Goal: Task Accomplishment & Management: Use online tool/utility

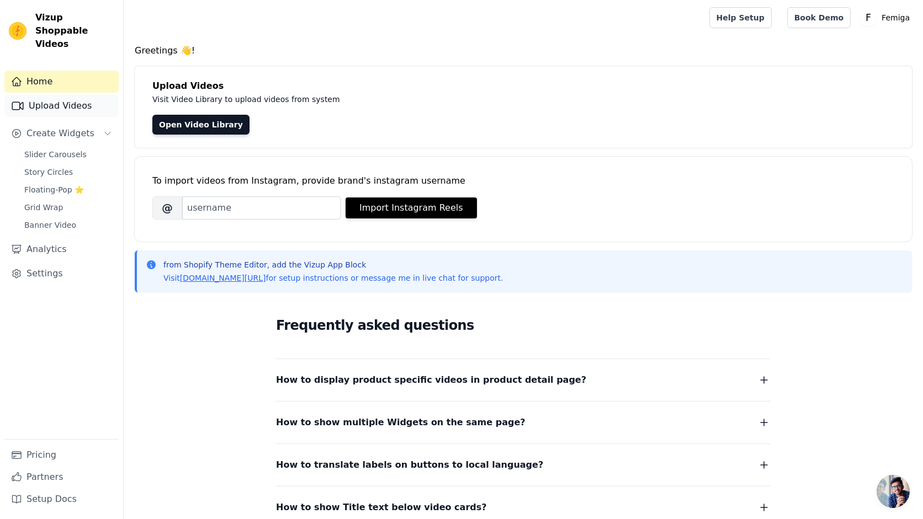
click at [61, 95] on link "Upload Videos" at bounding box center [61, 106] width 114 height 22
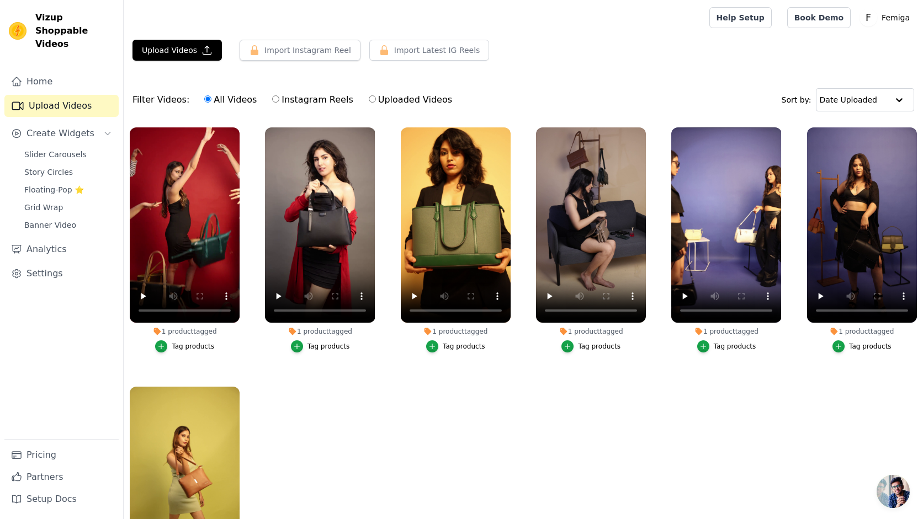
click at [284, 412] on ul "1 product tagged Tag products 1 product tagged Tag products 1 product tagged Ta…" at bounding box center [523, 363] width 799 height 484
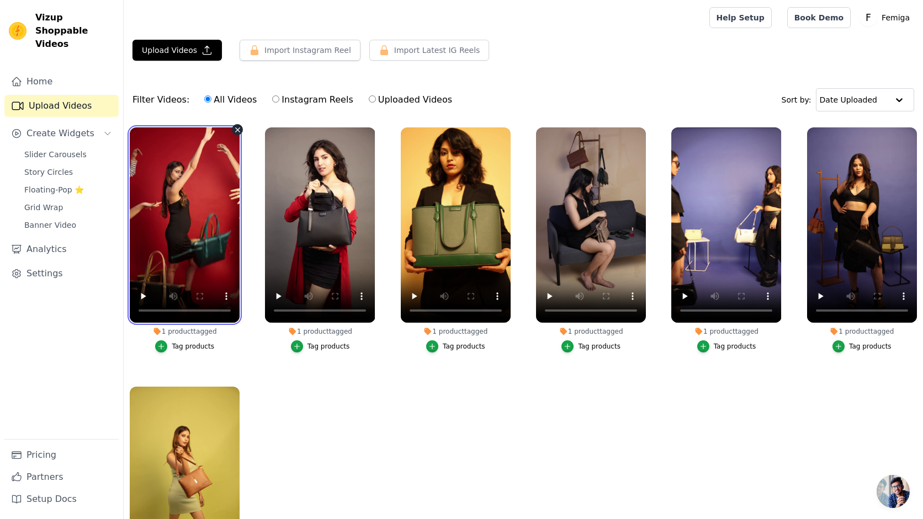
click at [191, 205] on video at bounding box center [185, 225] width 110 height 195
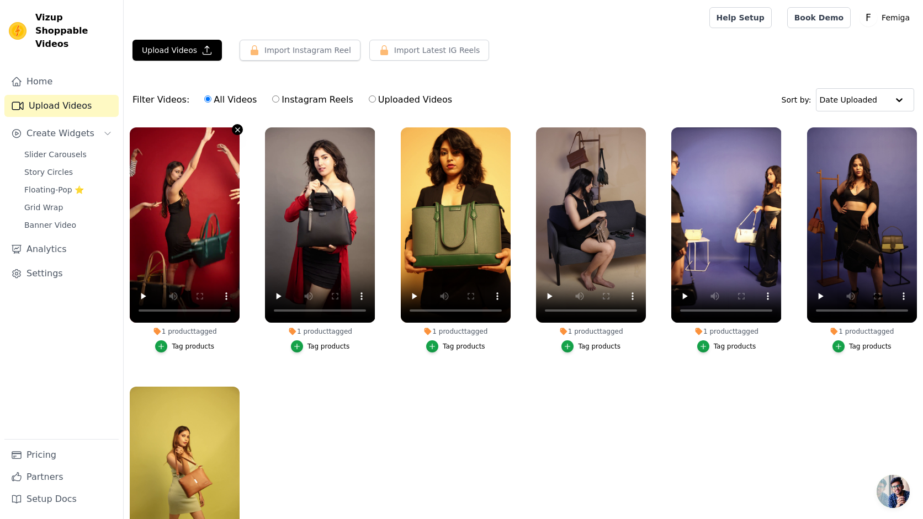
click at [239, 128] on icon "button" at bounding box center [238, 130] width 4 height 4
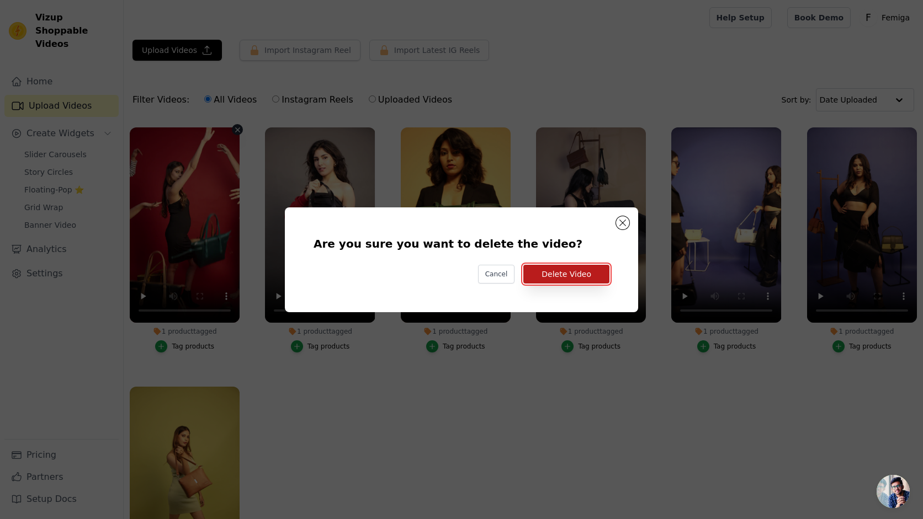
click at [558, 271] on button "Delete Video" at bounding box center [566, 274] width 86 height 19
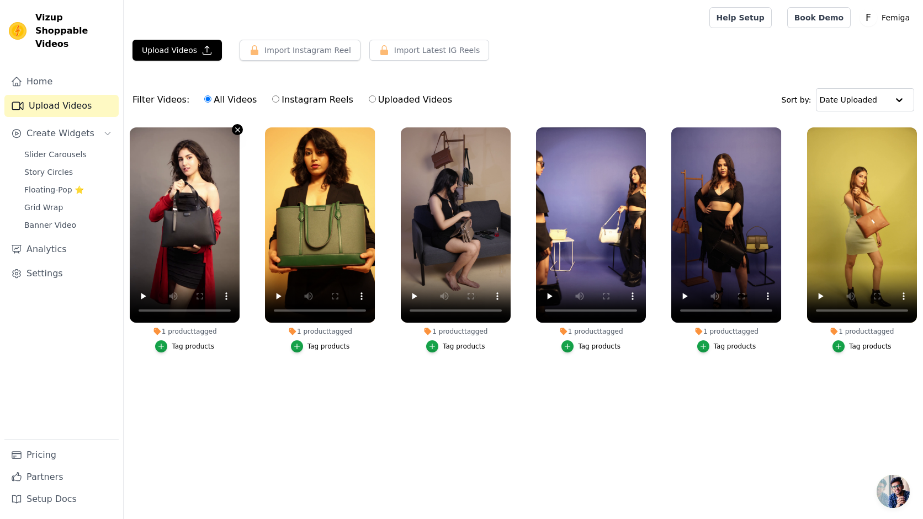
click at [236, 130] on icon "button" at bounding box center [237, 130] width 8 height 8
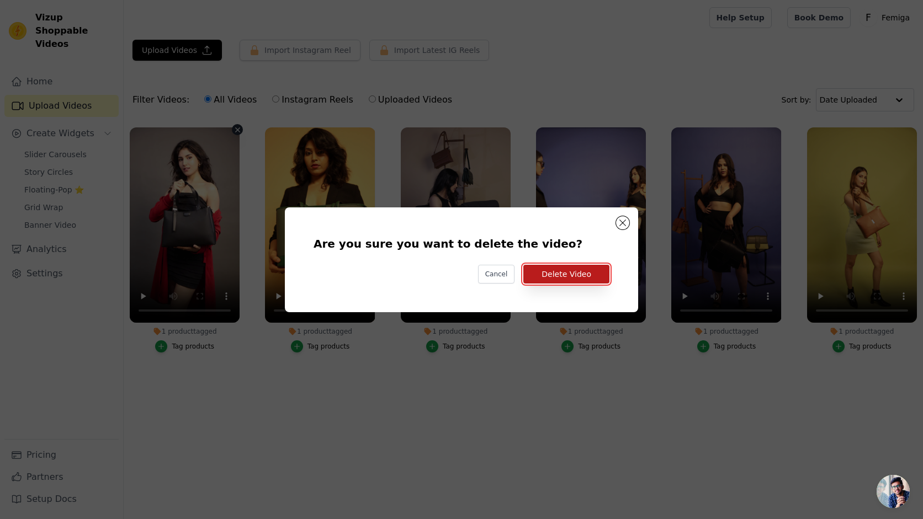
click at [582, 272] on button "Delete Video" at bounding box center [566, 274] width 86 height 19
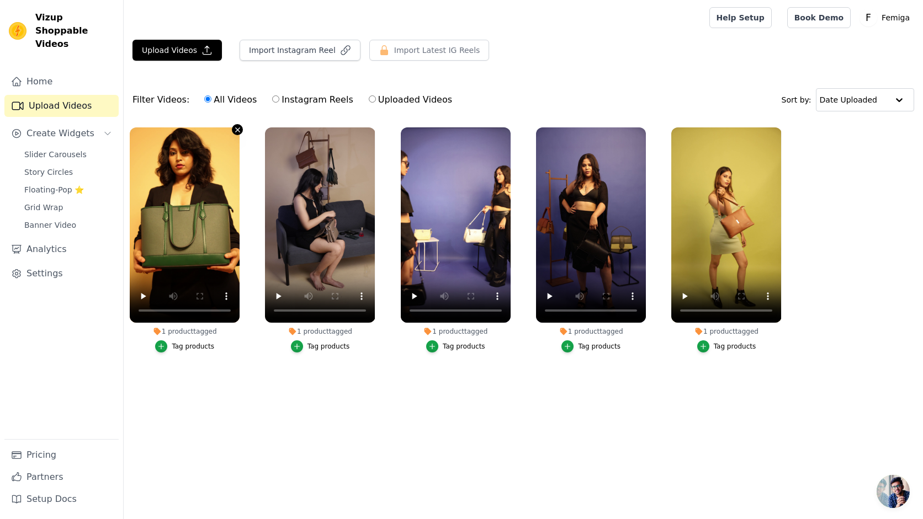
click at [236, 130] on icon "button" at bounding box center [237, 130] width 8 height 8
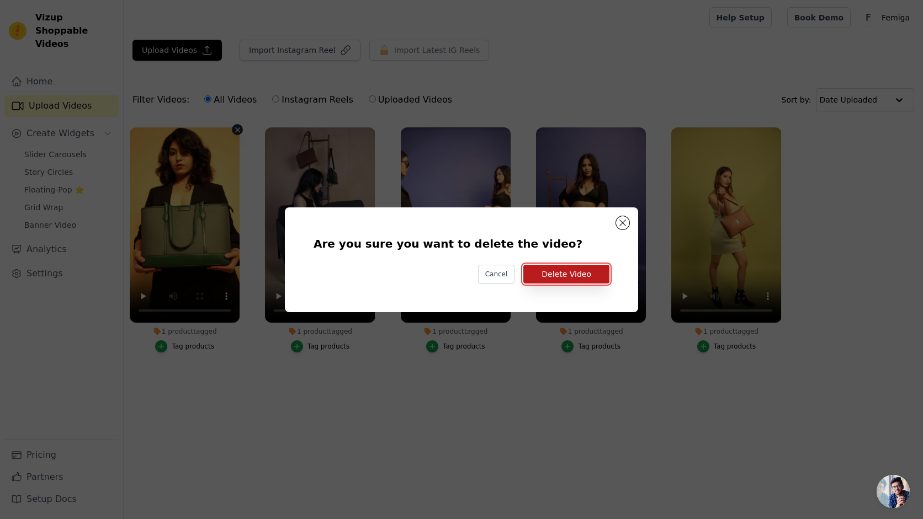
click at [575, 272] on button "Delete Video" at bounding box center [566, 274] width 86 height 19
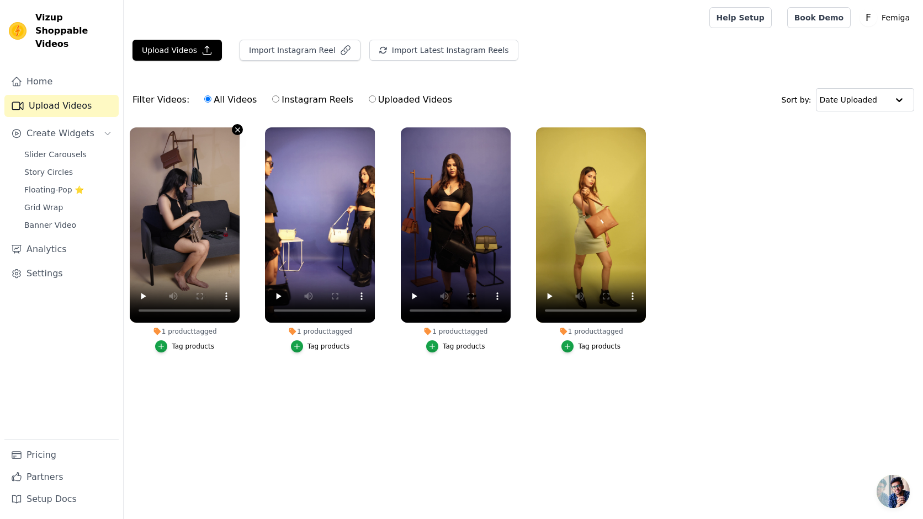
click at [236, 130] on icon "button" at bounding box center [237, 130] width 8 height 8
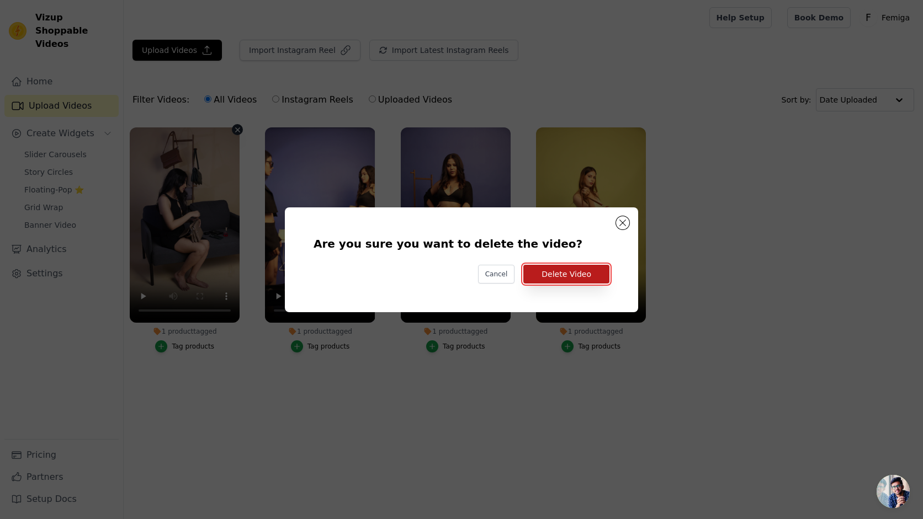
click at [585, 280] on button "Delete Video" at bounding box center [566, 274] width 86 height 19
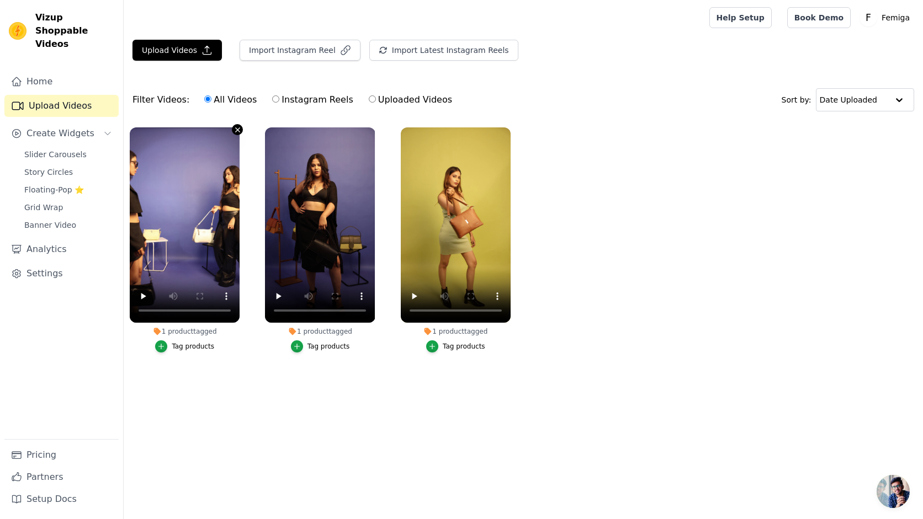
click at [236, 130] on icon "button" at bounding box center [238, 130] width 4 height 4
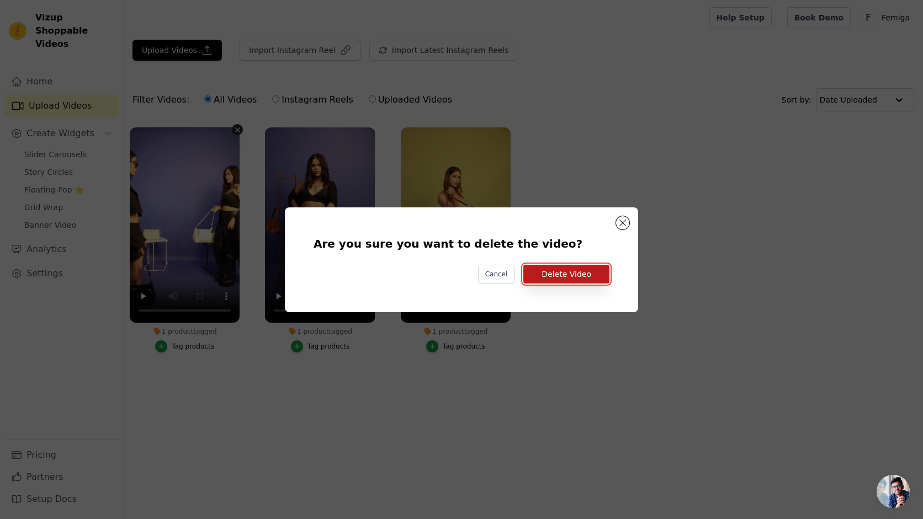
click at [574, 276] on button "Delete Video" at bounding box center [566, 274] width 86 height 19
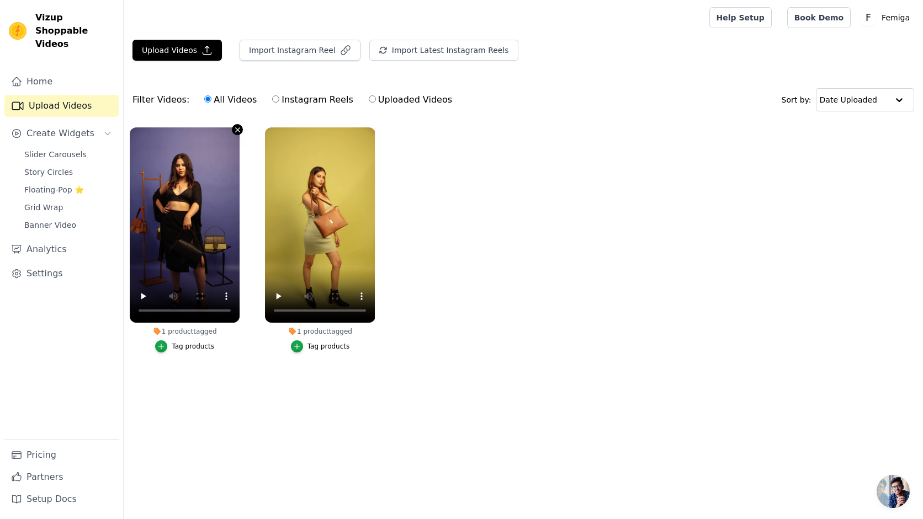
click at [237, 129] on icon "button" at bounding box center [237, 130] width 8 height 8
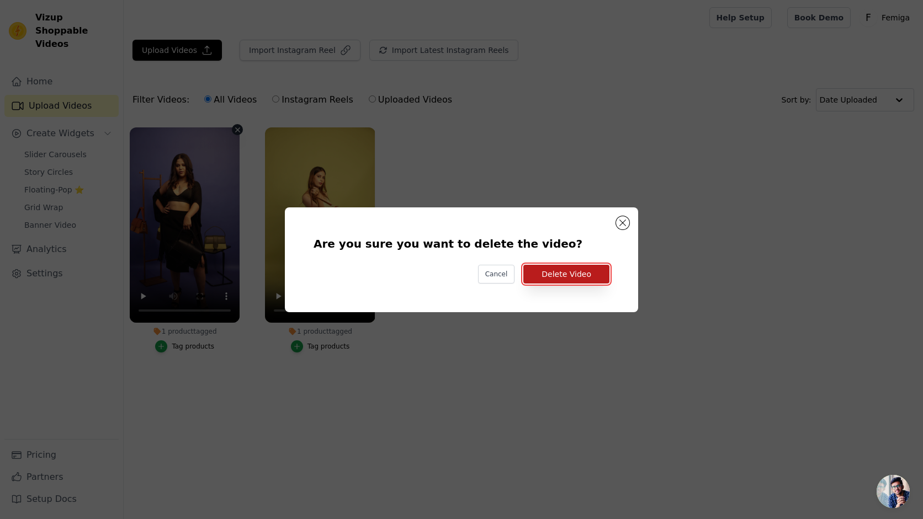
click at [562, 277] on button "Delete Video" at bounding box center [566, 274] width 86 height 19
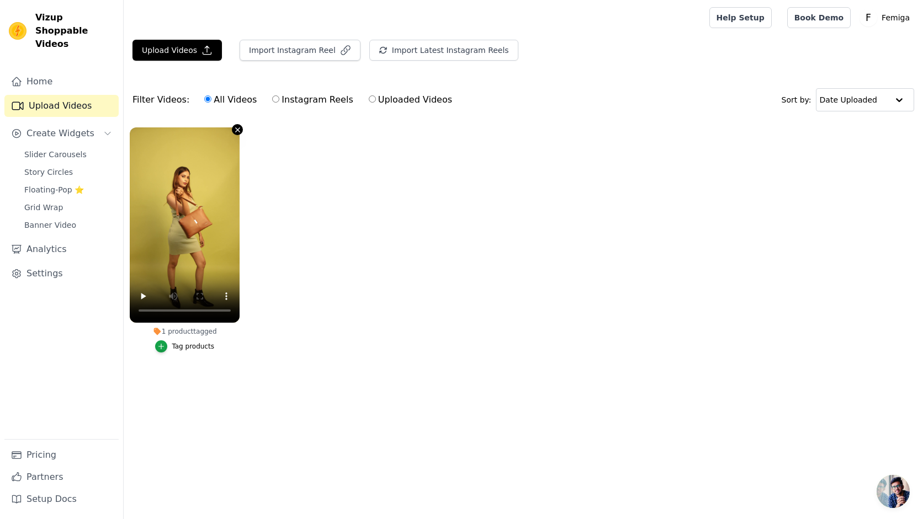
click at [236, 131] on icon "button" at bounding box center [238, 130] width 4 height 4
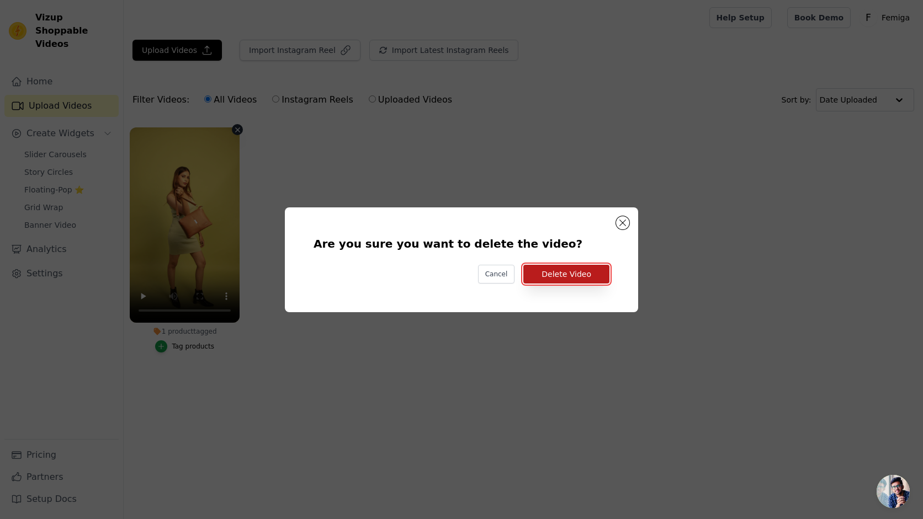
click at [555, 280] on button "Delete Video" at bounding box center [566, 274] width 86 height 19
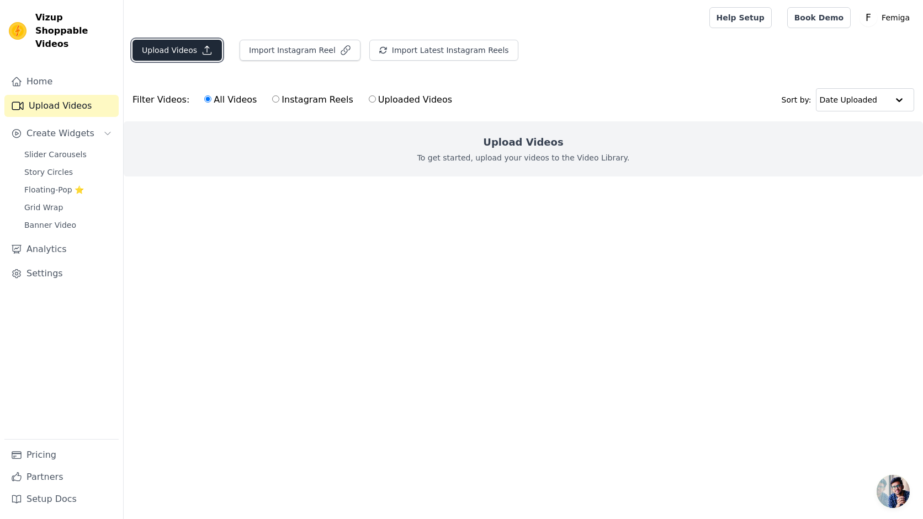
click at [192, 54] on button "Upload Videos" at bounding box center [176, 50] width 89 height 21
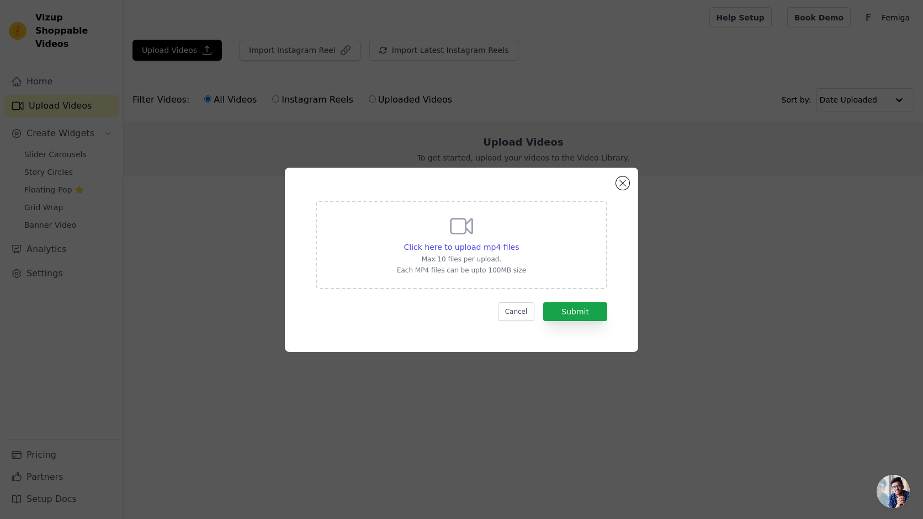
click at [471, 240] on div "Click here to upload mp4 files Max 10 files per upload. Each MP4 files can be u…" at bounding box center [461, 244] width 129 height 62
click at [518, 241] on input "Click here to upload mp4 files Max 10 files per upload. Each MP4 files can be u…" at bounding box center [518, 241] width 1 height 1
type input "C:\fakepath\0819.mp4"
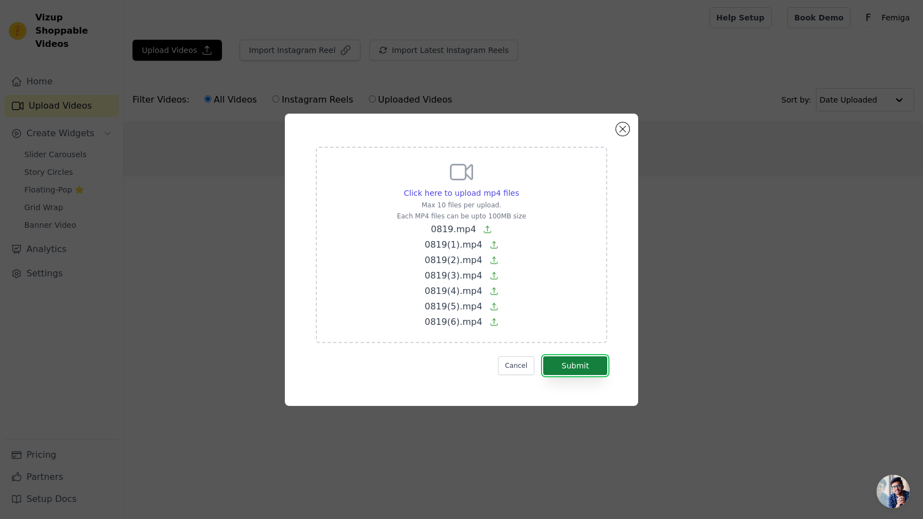
click at [575, 362] on button "Submit" at bounding box center [575, 366] width 64 height 19
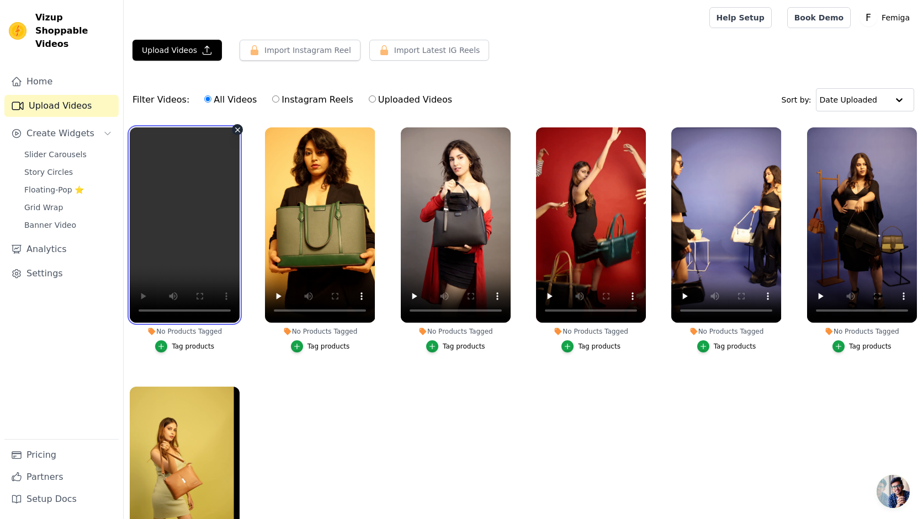
click at [164, 198] on video at bounding box center [185, 225] width 110 height 195
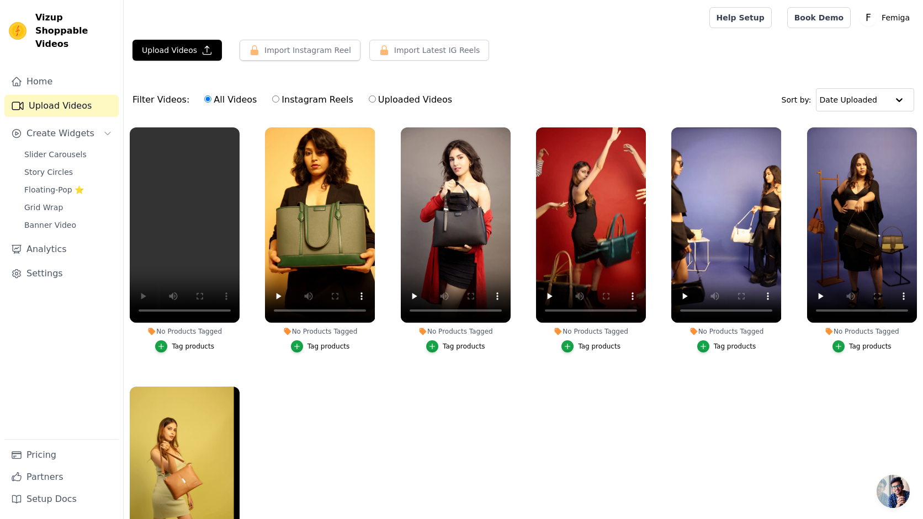
click at [185, 347] on div "Tag products" at bounding box center [193, 346] width 43 height 9
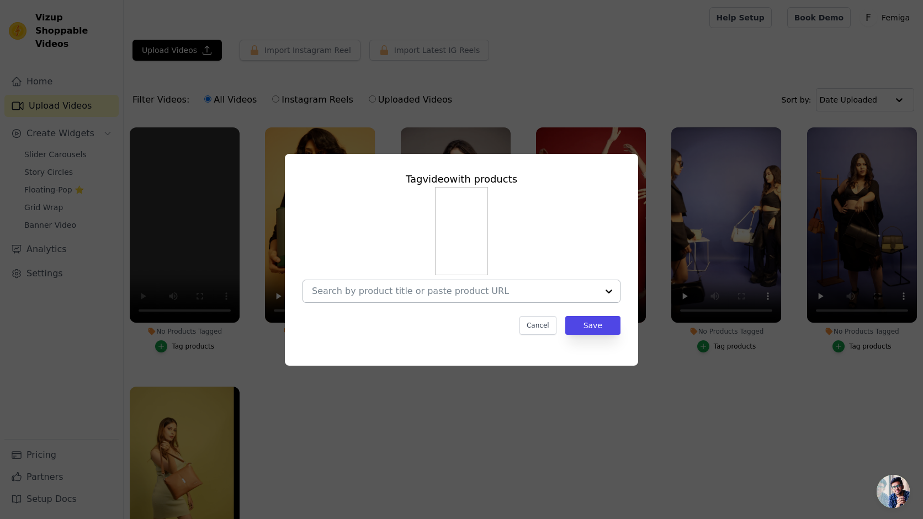
click at [449, 288] on input "No Products Tagged Tag video with products Cancel Save Tag products" at bounding box center [455, 291] width 286 height 10
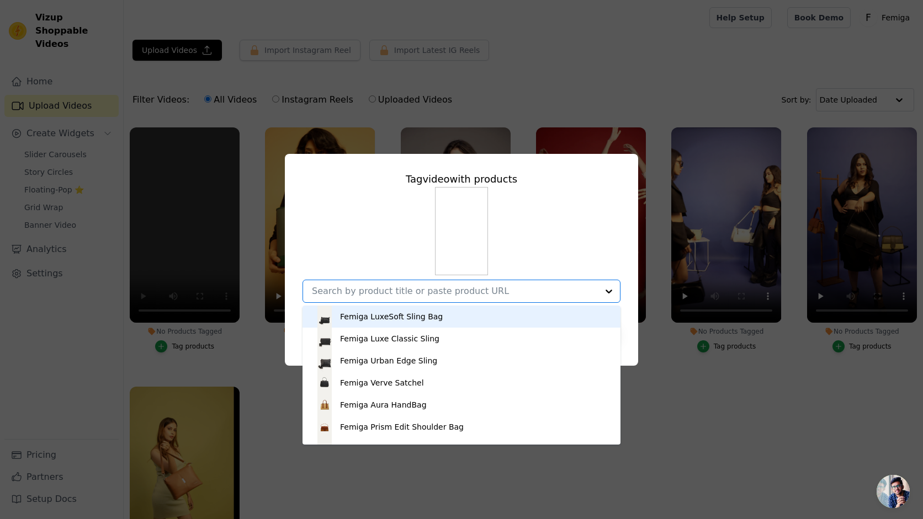
click at [449, 288] on input "No Products Tagged Tag video with products Femiga LuxeSoft Sling Bag Femiga Lux…" at bounding box center [455, 291] width 286 height 10
type input "femiga contour"
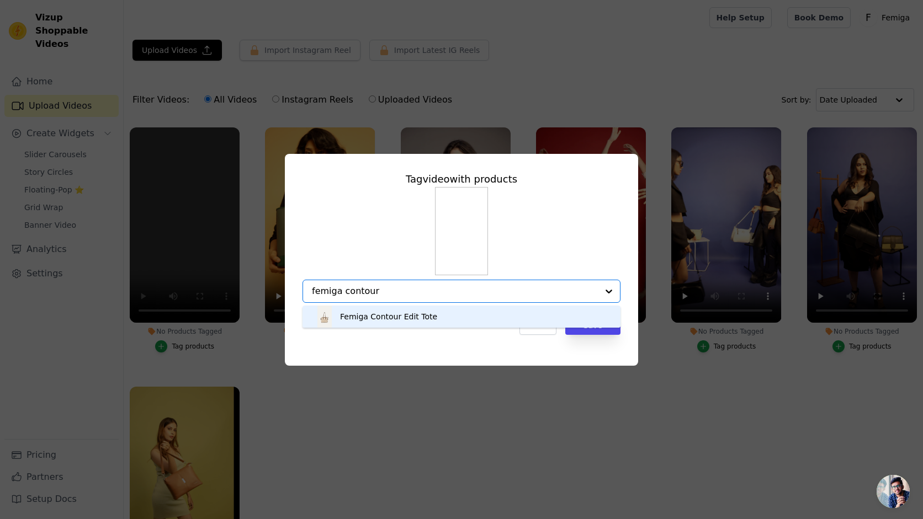
click at [421, 319] on div "Femiga Contour Edit Tote" at bounding box center [388, 316] width 97 height 11
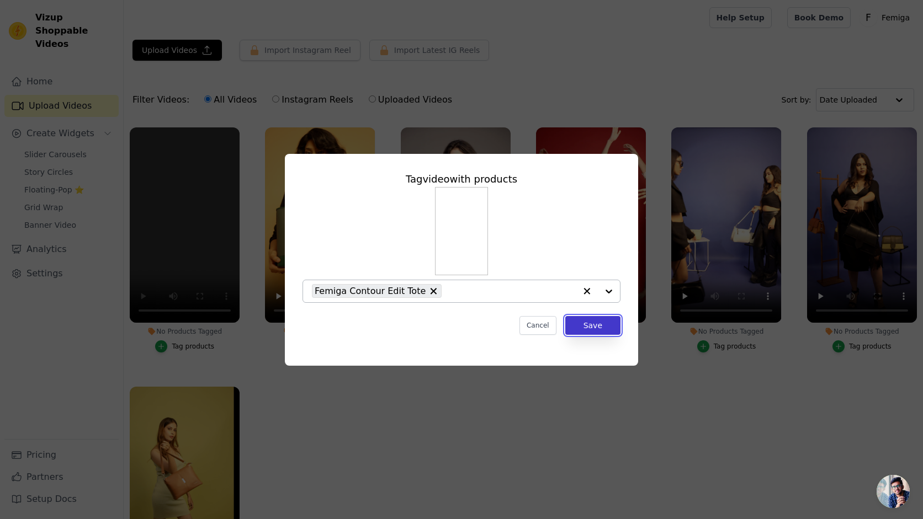
click at [592, 326] on button "Save" at bounding box center [592, 325] width 55 height 19
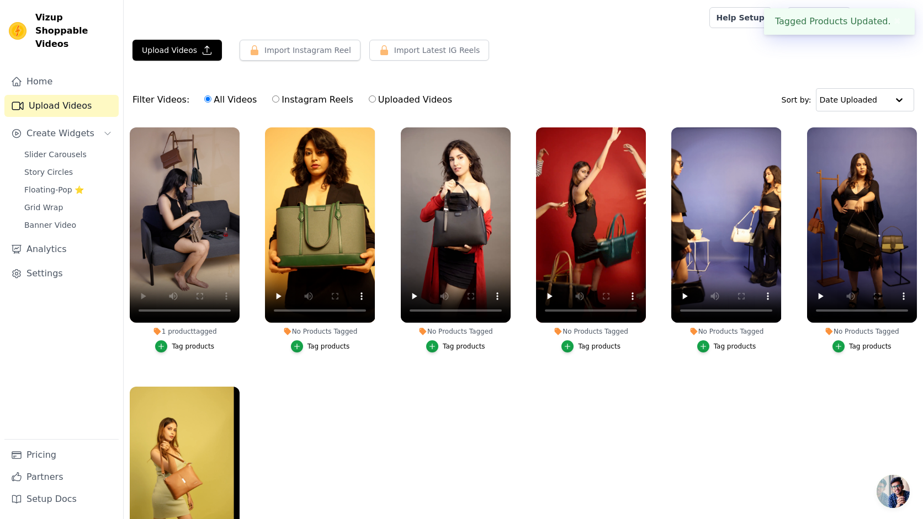
click at [328, 348] on div "Tag products" at bounding box center [328, 346] width 43 height 9
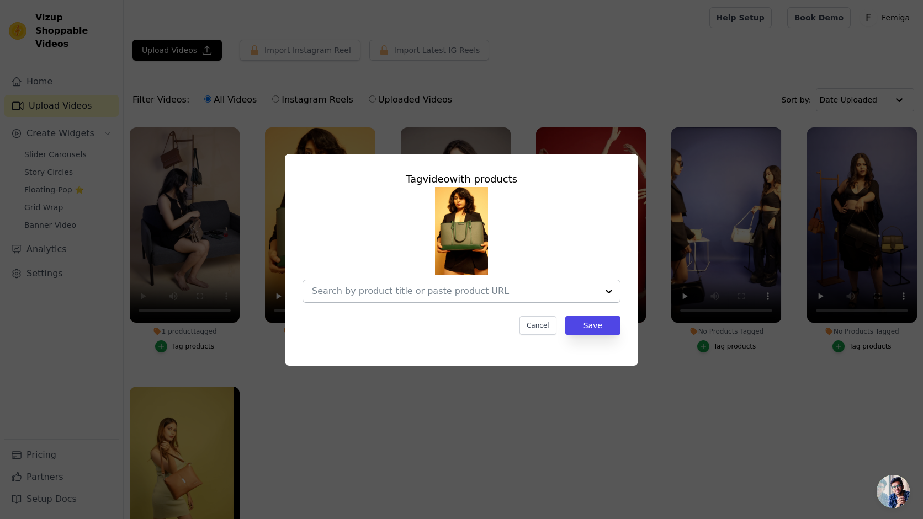
click at [373, 295] on input "No Products Tagged Tag video with products Cancel Save Tag products" at bounding box center [455, 291] width 286 height 10
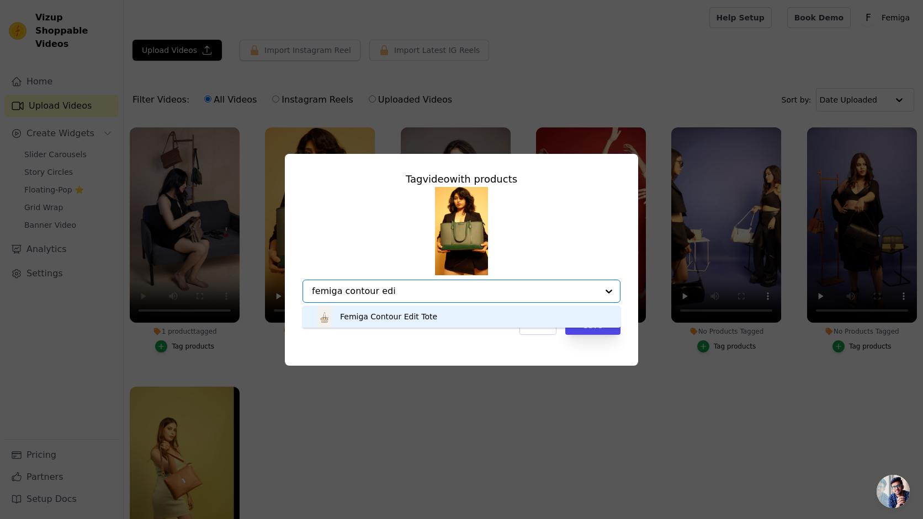
type input "femiga contour edit"
click at [376, 319] on div "Femiga Contour Edit Tote" at bounding box center [388, 316] width 97 height 11
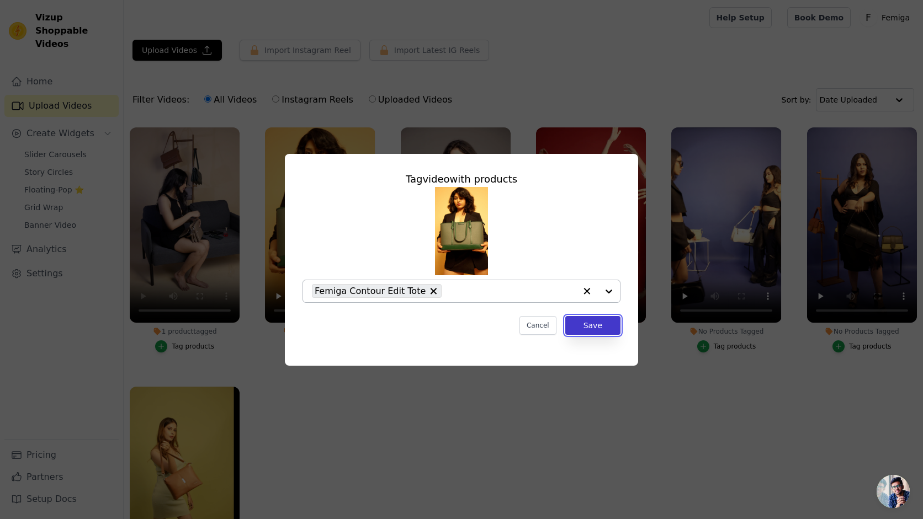
click at [607, 330] on button "Save" at bounding box center [592, 325] width 55 height 19
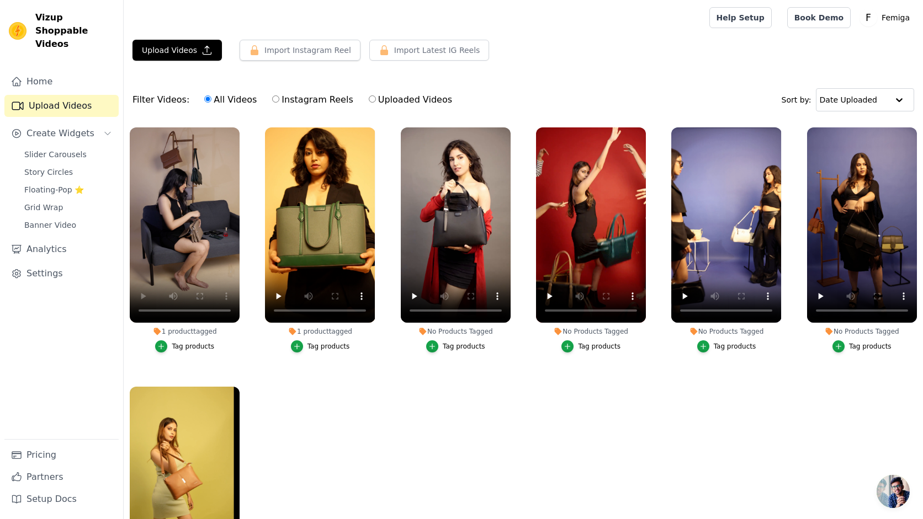
click at [449, 347] on div "Tag products" at bounding box center [464, 346] width 43 height 9
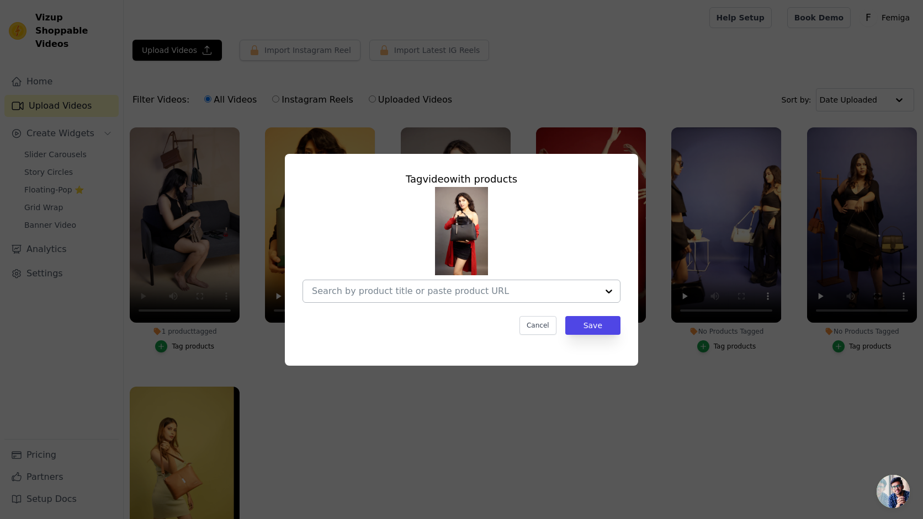
click at [447, 295] on input "No Products Tagged Tag video with products Cancel Save Tag products" at bounding box center [455, 291] width 286 height 10
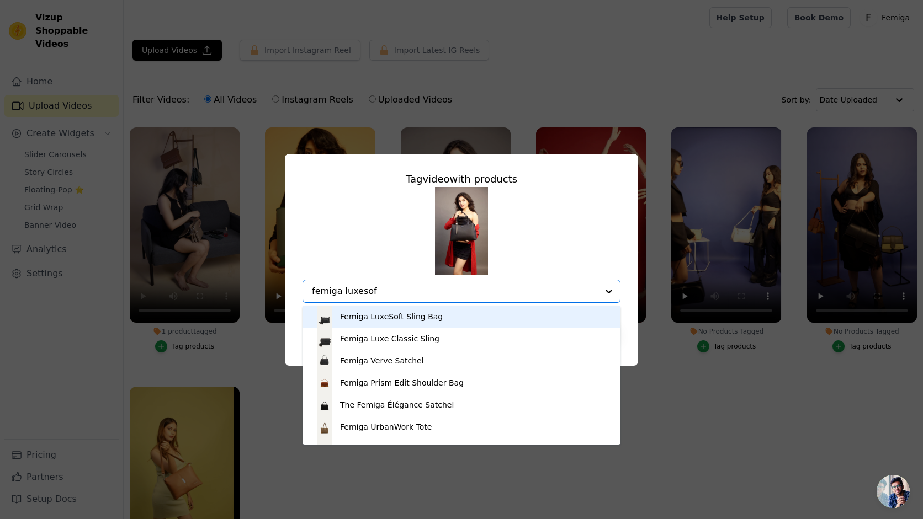
type input "femiga luxesoft"
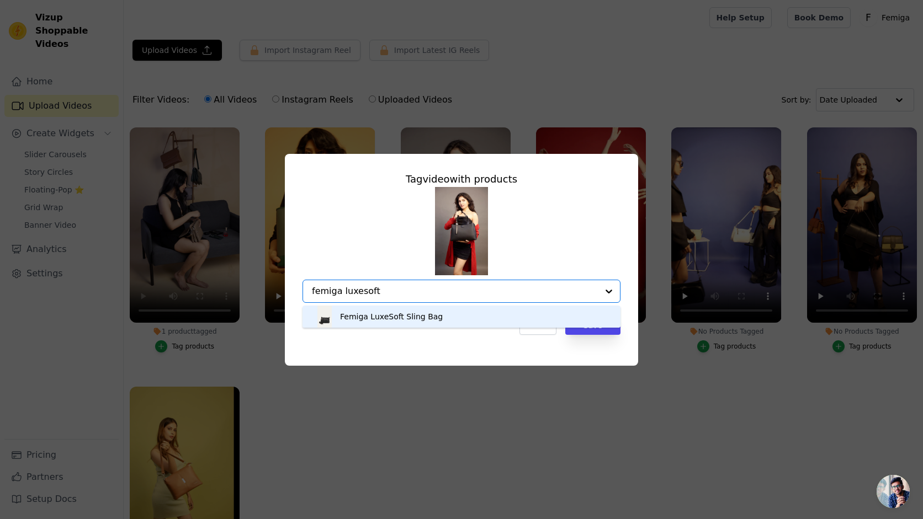
click at [443, 318] on div "Femiga LuxeSoft Sling Bag" at bounding box center [462, 317] width 296 height 22
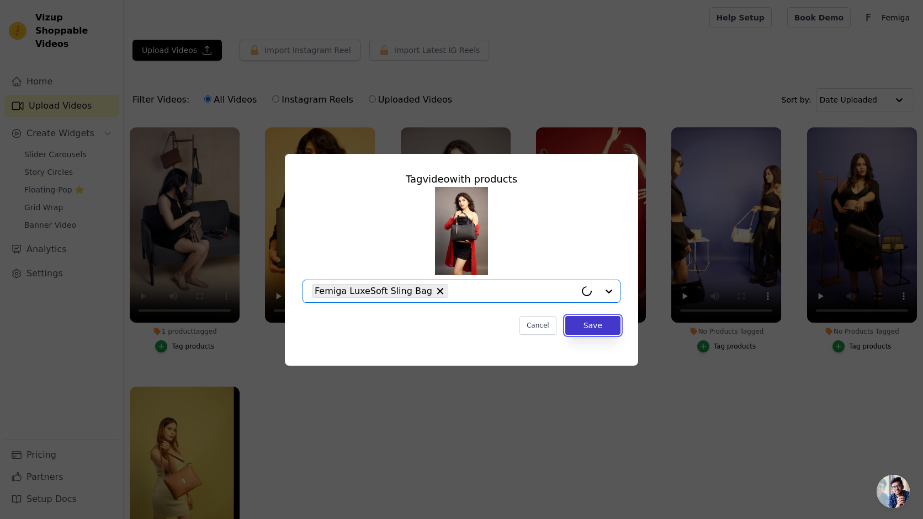
click at [585, 325] on button "Save" at bounding box center [592, 325] width 55 height 19
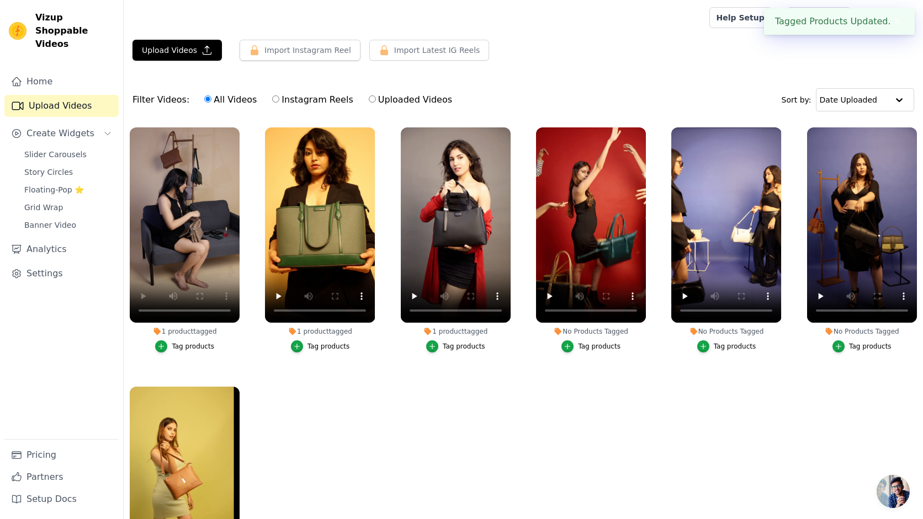
click at [581, 344] on div "Tag products" at bounding box center [599, 346] width 43 height 9
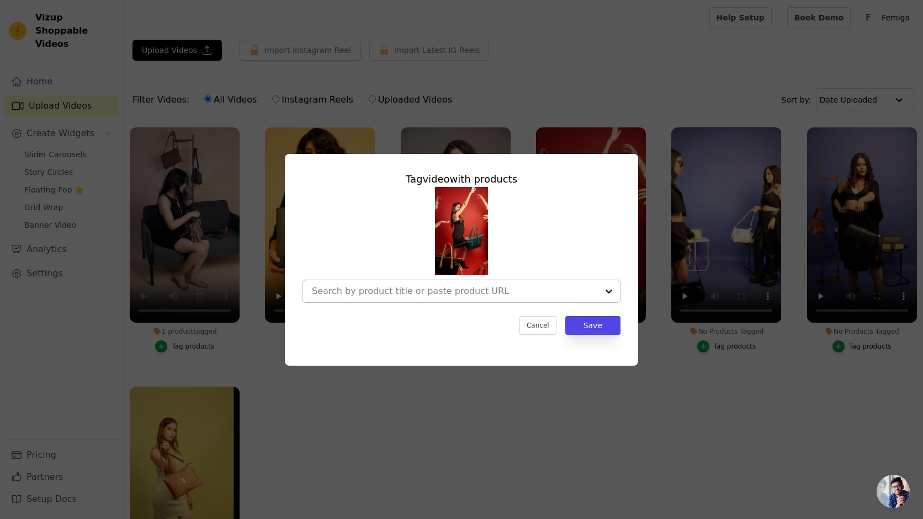
click at [513, 290] on input "No Products Tagged Tag video with products Cancel Save Tag products" at bounding box center [455, 291] width 286 height 10
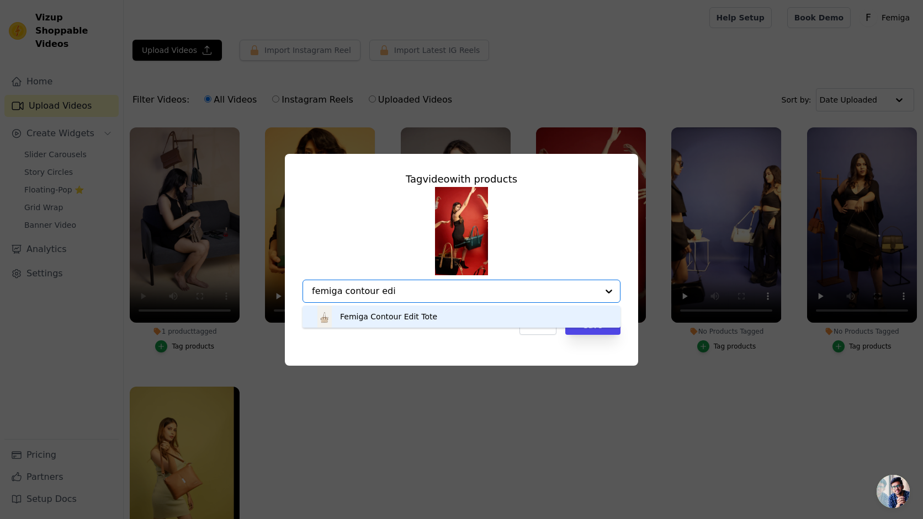
type input "femiga contour edit"
click at [438, 317] on div "Femiga Contour Edit Tote" at bounding box center [462, 317] width 296 height 22
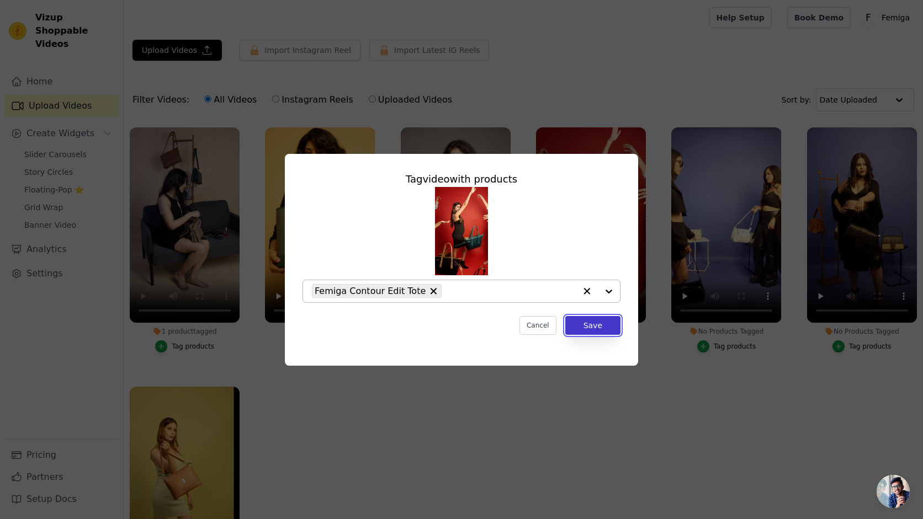
click at [595, 327] on button "Save" at bounding box center [592, 325] width 55 height 19
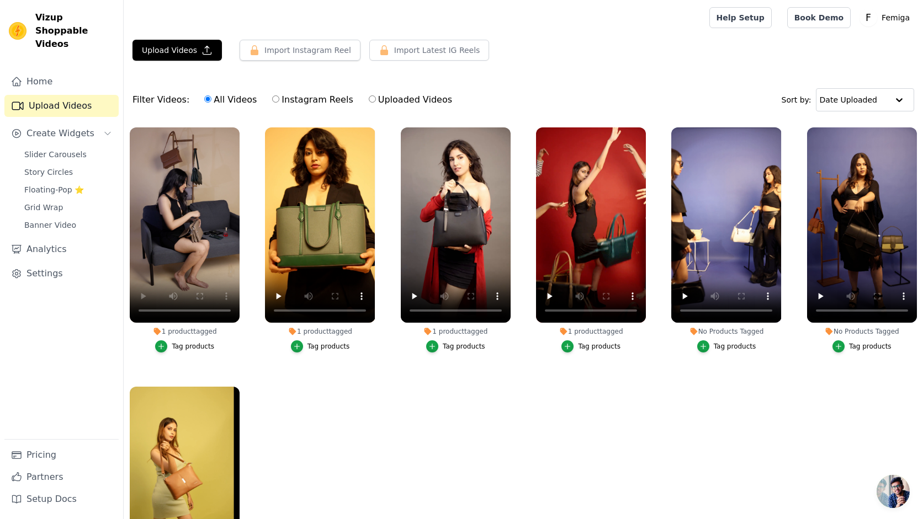
click at [197, 348] on div "Tag products" at bounding box center [193, 346] width 43 height 9
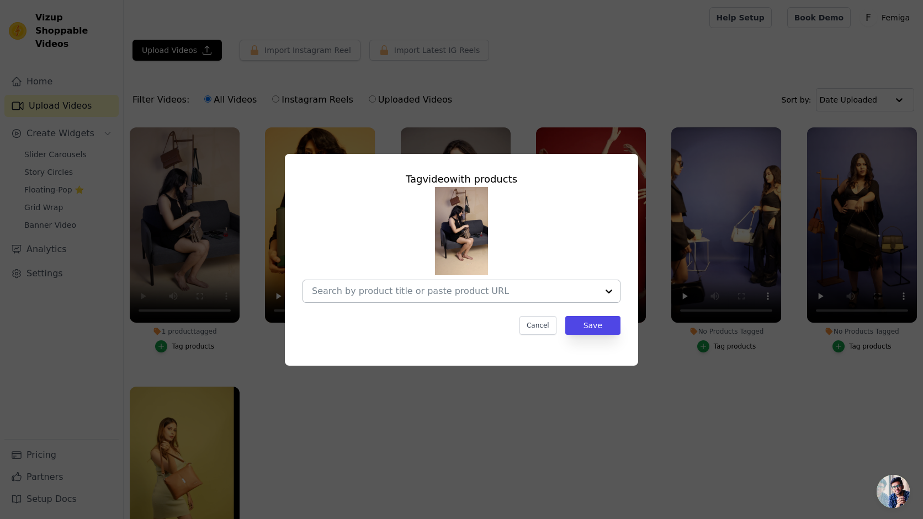
click at [389, 291] on input "1 product tagged Tag video with products Cancel Save Tag products" at bounding box center [455, 291] width 286 height 10
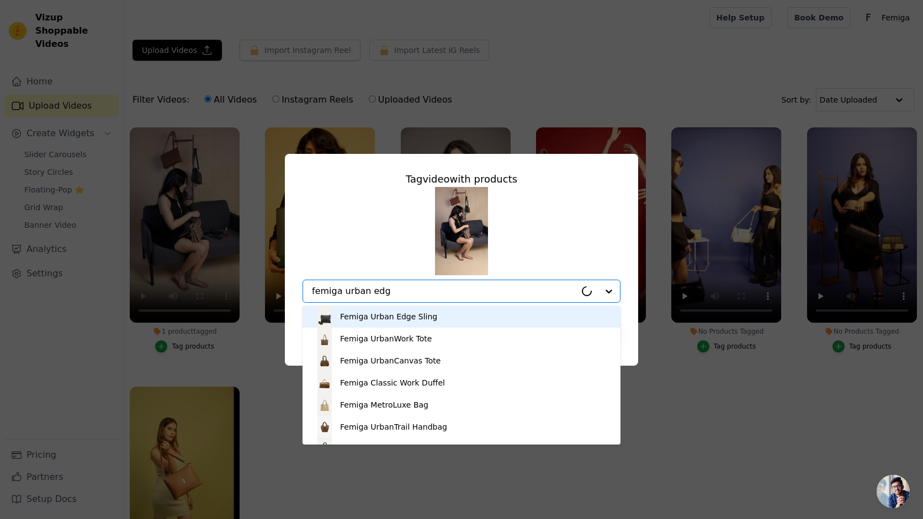
type input "femiga urban edge"
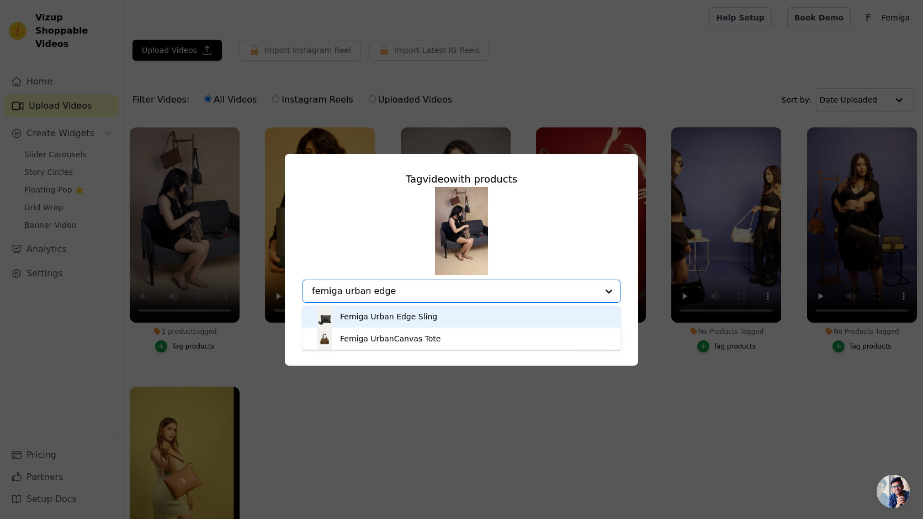
click at [396, 315] on div "Femiga Urban Edge Sling" at bounding box center [388, 316] width 97 height 11
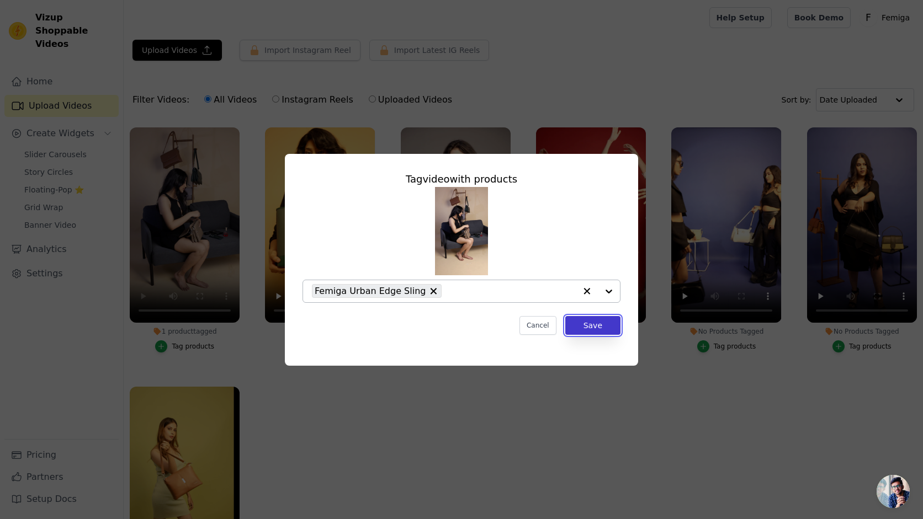
click at [590, 323] on button "Save" at bounding box center [592, 325] width 55 height 19
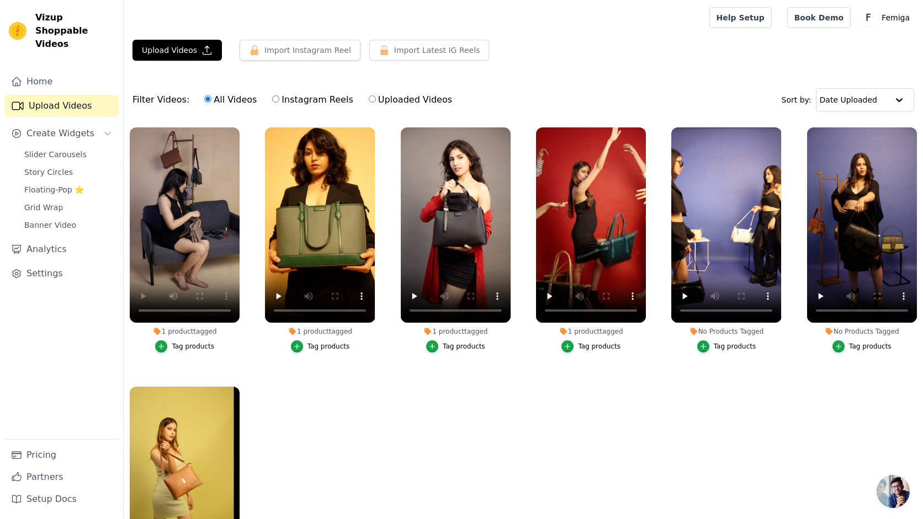
click at [719, 346] on div "Tag products" at bounding box center [735, 346] width 43 height 9
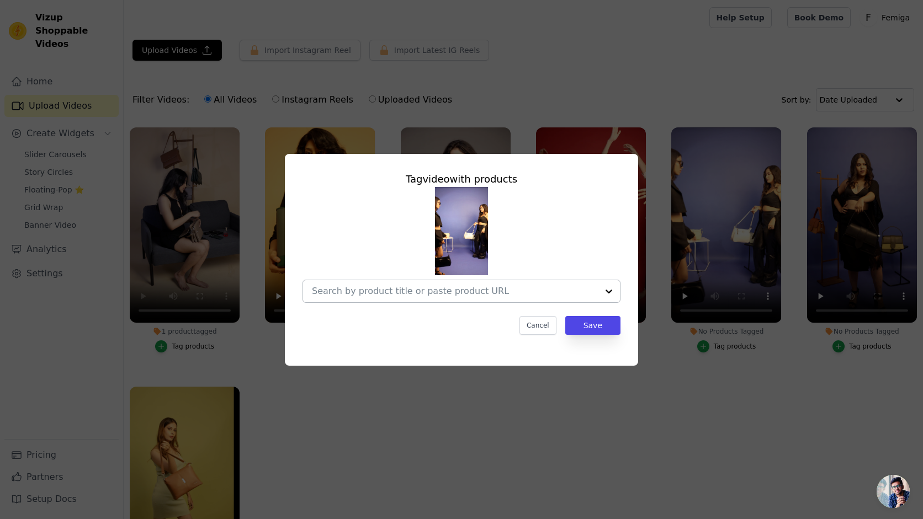
click at [466, 293] on input "No Products Tagged Tag video with products Cancel Save Tag products" at bounding box center [455, 291] width 286 height 10
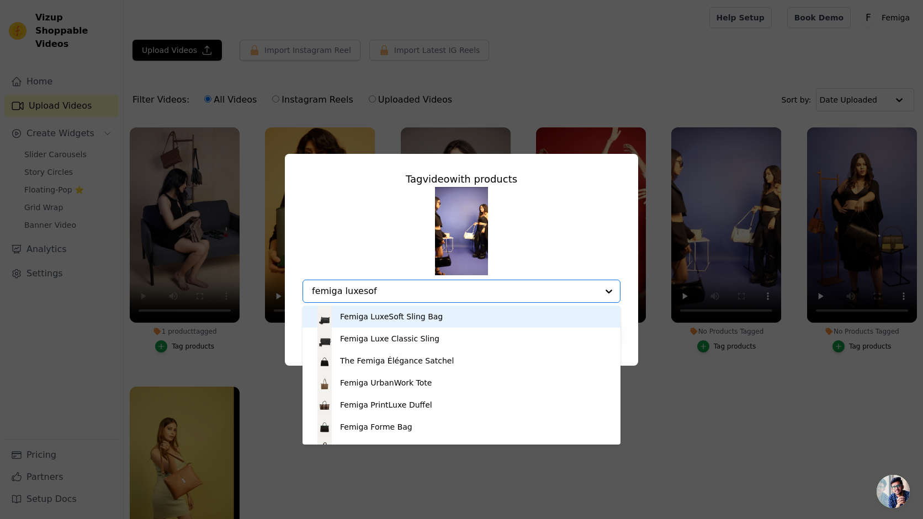
type input "femiga luxesoft"
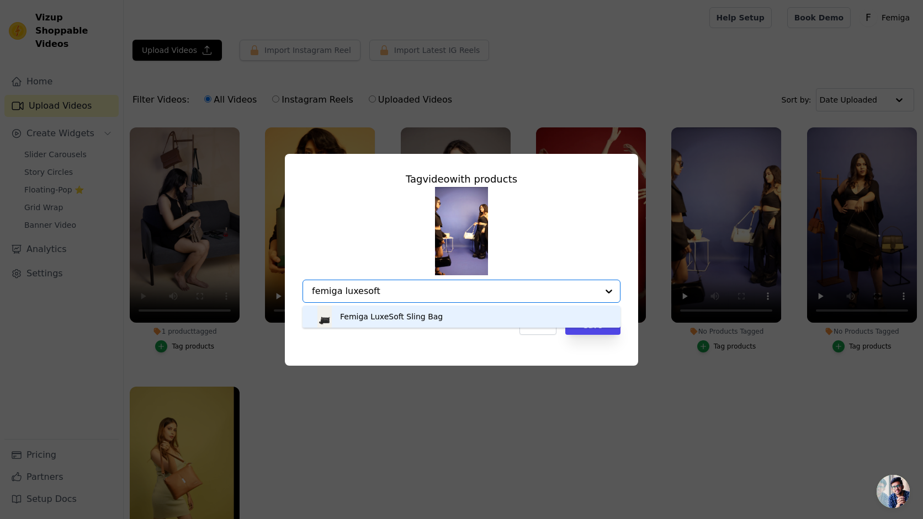
click at [426, 318] on div "Femiga LuxeSoft Sling Bag" at bounding box center [391, 316] width 103 height 11
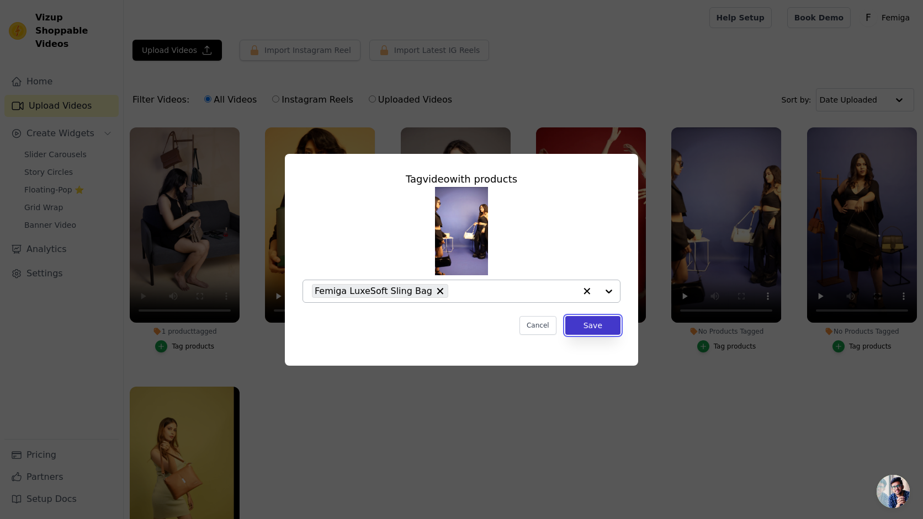
click at [590, 323] on button "Save" at bounding box center [592, 325] width 55 height 19
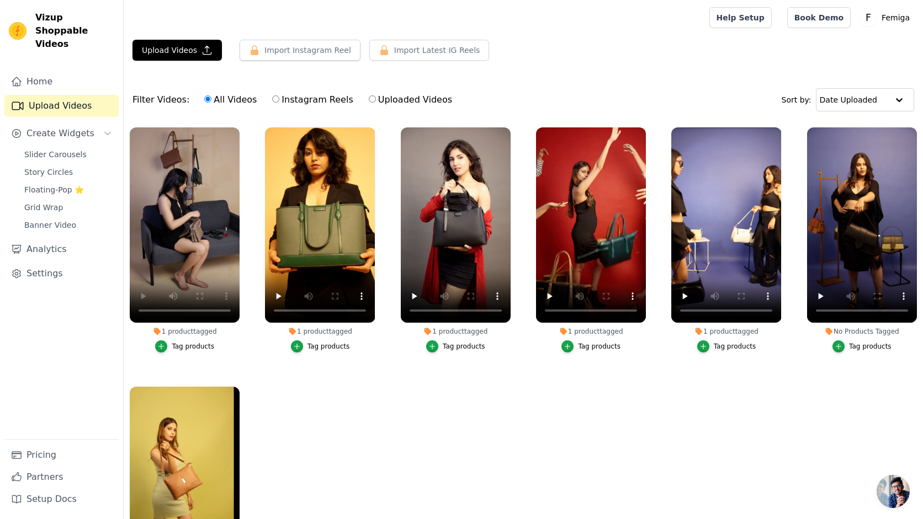
click at [877, 347] on div "Tag products" at bounding box center [870, 346] width 43 height 9
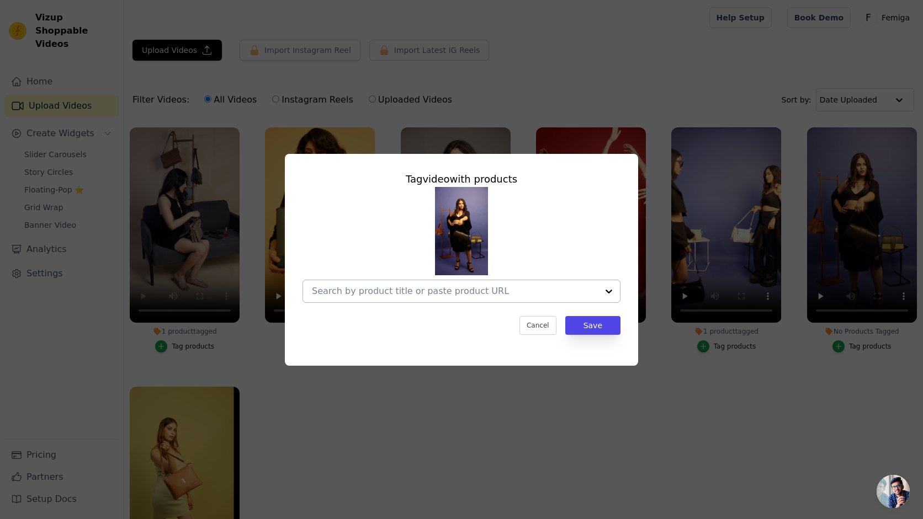
click at [504, 288] on input "No Products Tagged Tag video with products Cancel Save Tag products" at bounding box center [455, 291] width 286 height 10
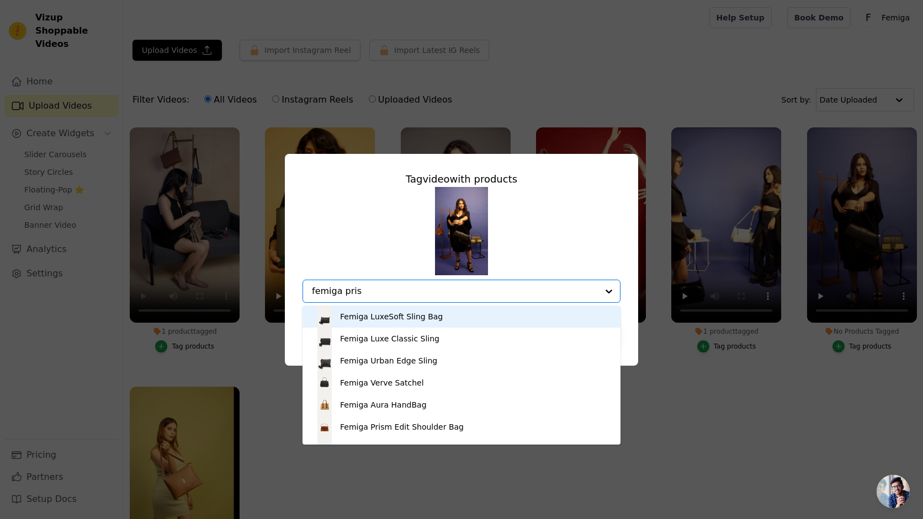
type input "femiga prism"
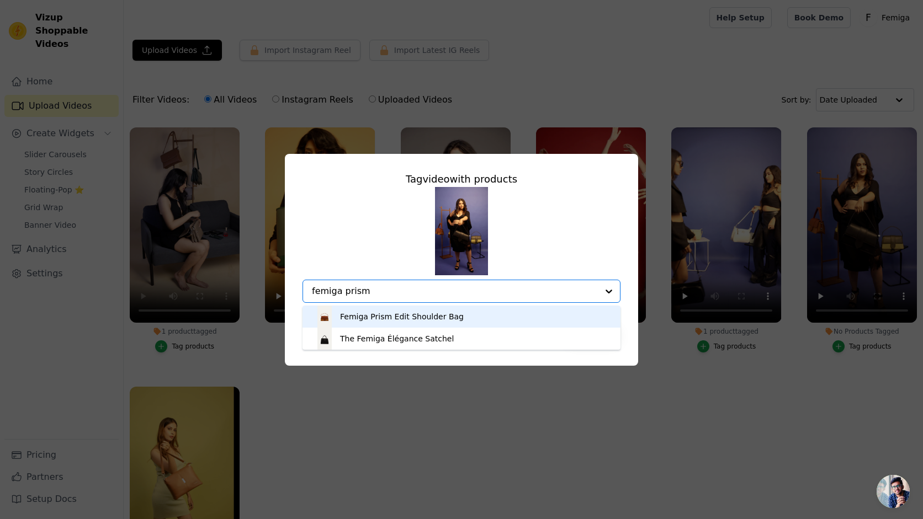
click at [437, 315] on div "Femiga Prism Edit Shoulder Bag" at bounding box center [402, 316] width 124 height 11
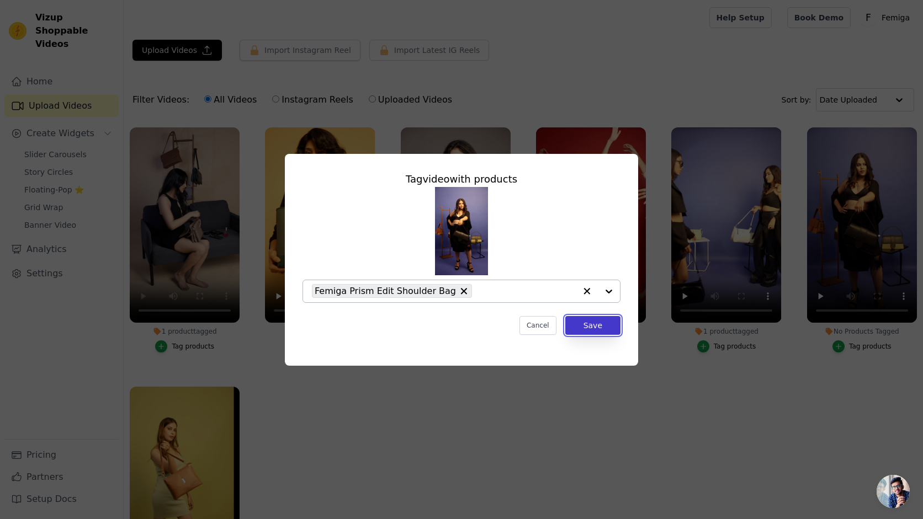
click at [585, 326] on button "Save" at bounding box center [592, 325] width 55 height 19
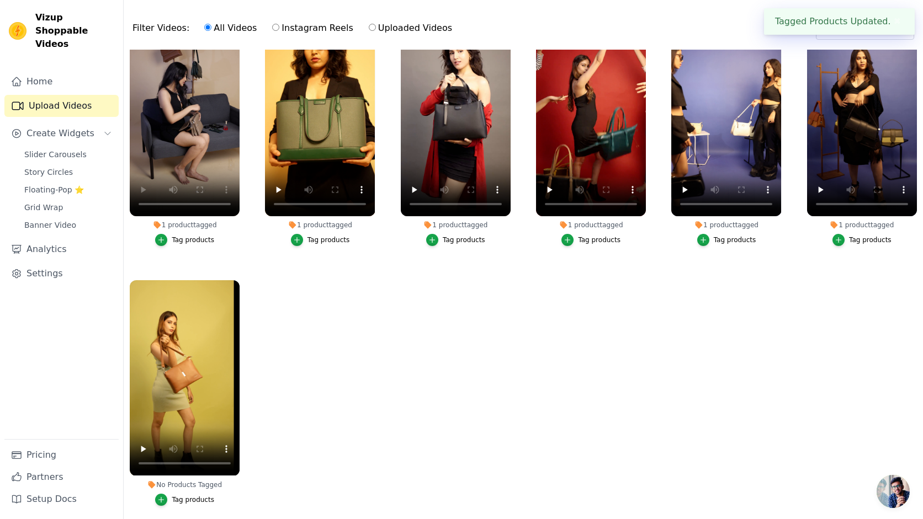
scroll to position [113, 0]
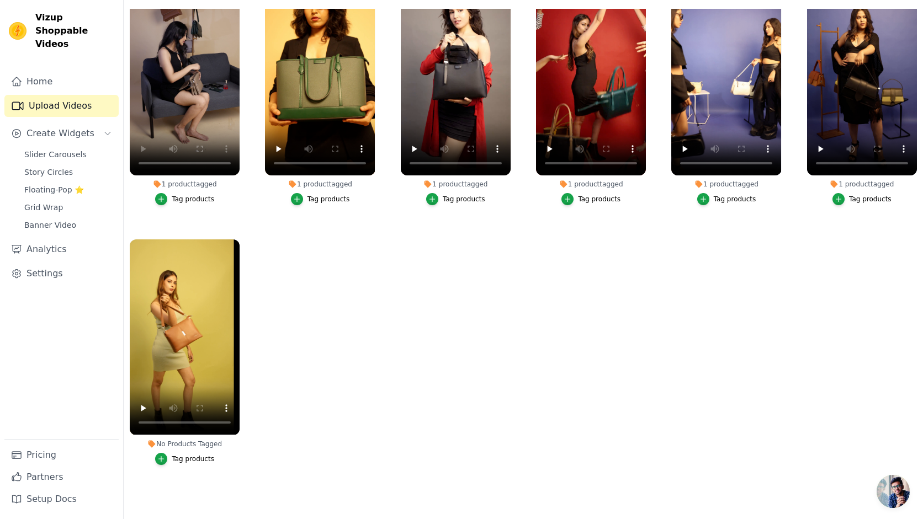
click at [200, 458] on div "Tag products" at bounding box center [193, 459] width 43 height 9
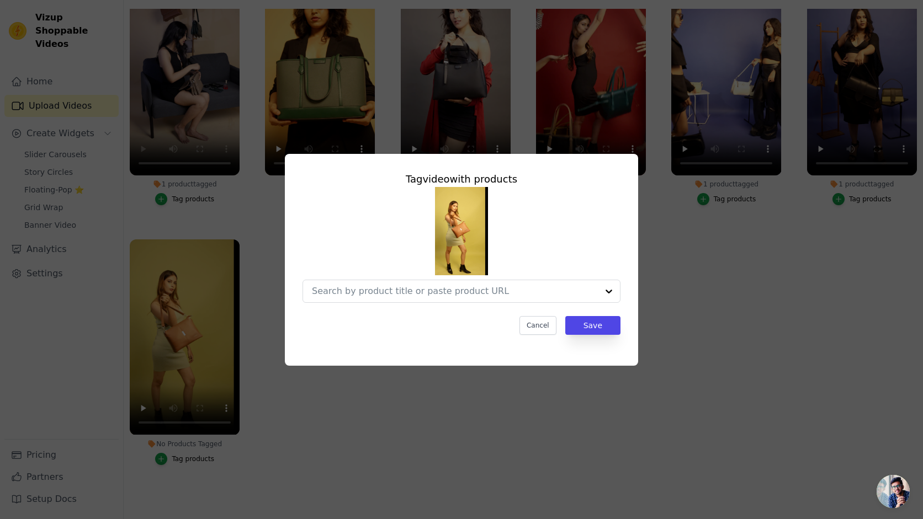
scroll to position [0, 0]
click at [358, 289] on input "No Products Tagged Tag video with products Cancel Save Tag products" at bounding box center [455, 291] width 286 height 10
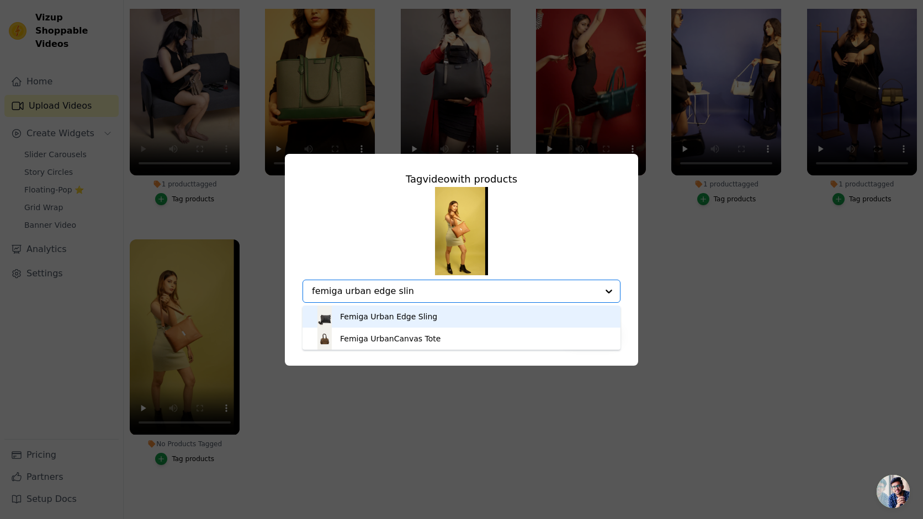
type input "femiga urban edge sling"
click at [355, 320] on div "Femiga Urban Edge Sling" at bounding box center [388, 316] width 97 height 11
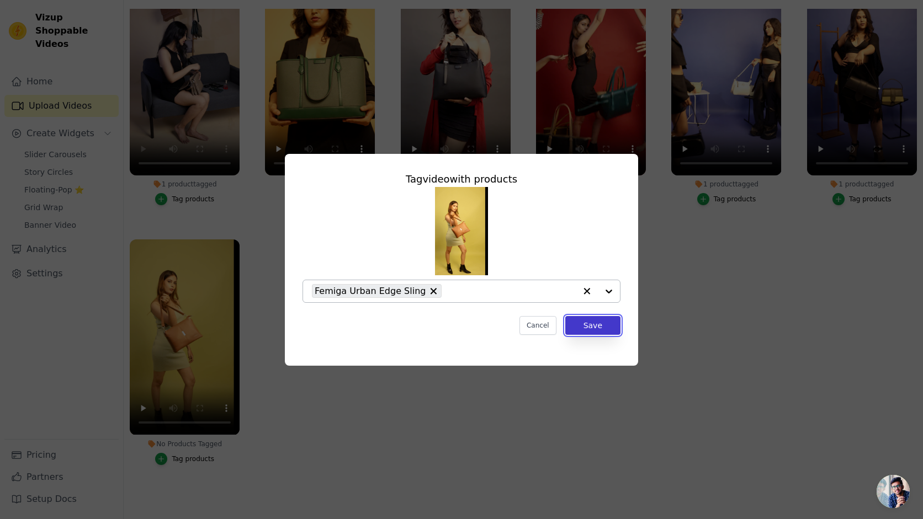
click at [592, 326] on button "Save" at bounding box center [592, 325] width 55 height 19
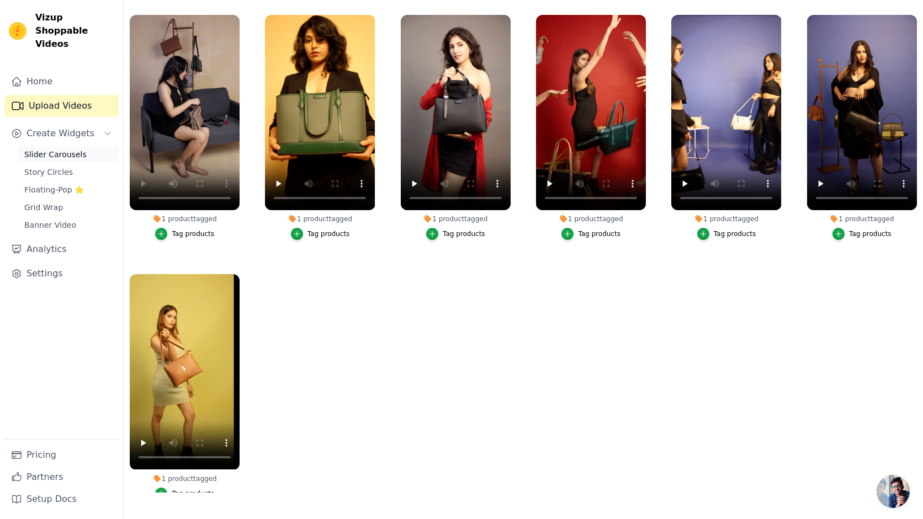
click at [62, 149] on span "Slider Carousels" at bounding box center [55, 154] width 62 height 11
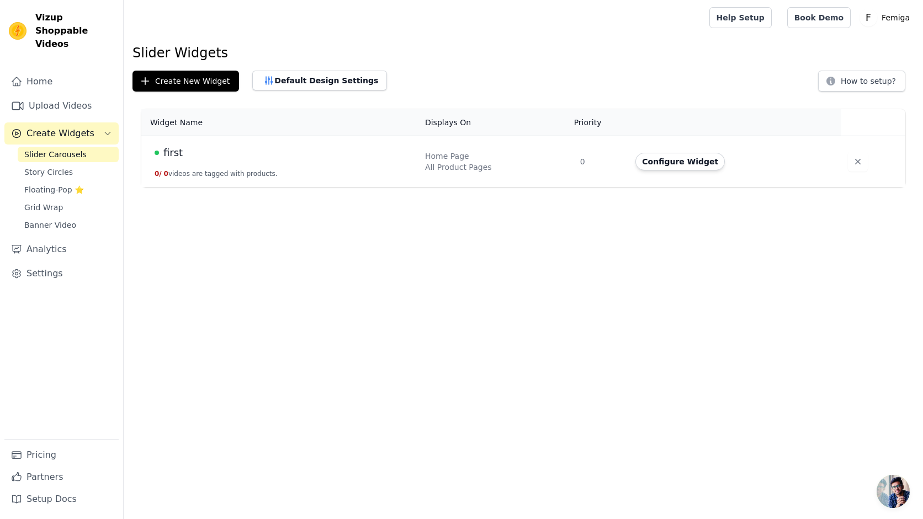
click at [253, 158] on div "first" at bounding box center [283, 152] width 257 height 15
click at [708, 164] on button "Configure Widget" at bounding box center [679, 162] width 89 height 18
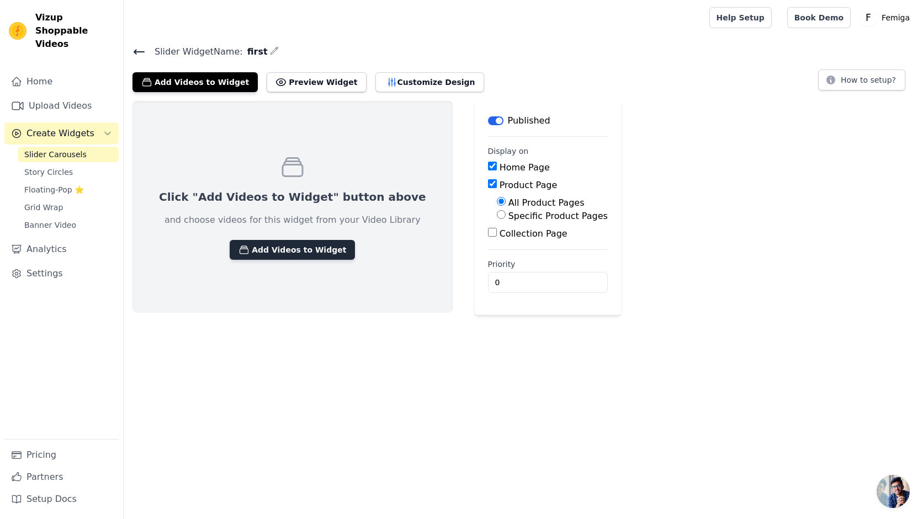
click at [271, 256] on button "Add Videos to Widget" at bounding box center [292, 250] width 125 height 20
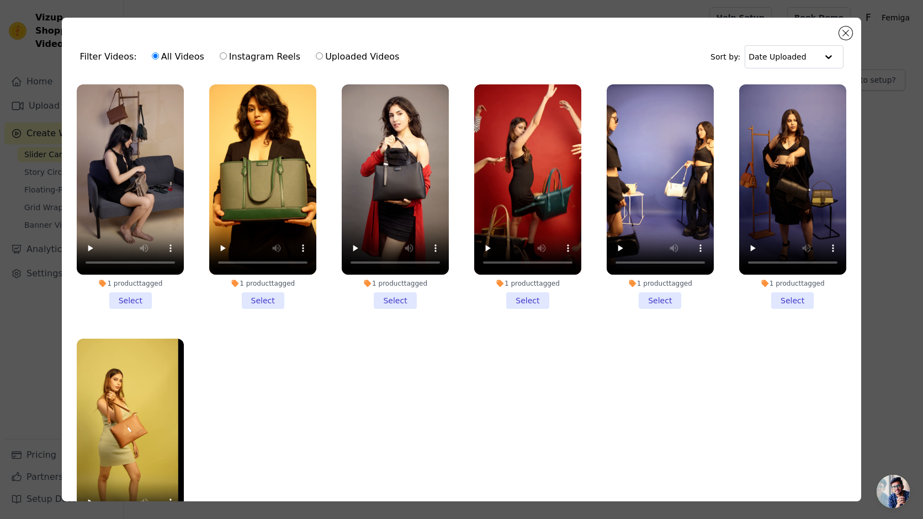
click at [192, 143] on ul "1 product tagged Select 1 product tagged Select 1 product tagged Select 1 produ…" at bounding box center [461, 320] width 781 height 484
click at [167, 132] on video at bounding box center [130, 179] width 107 height 190
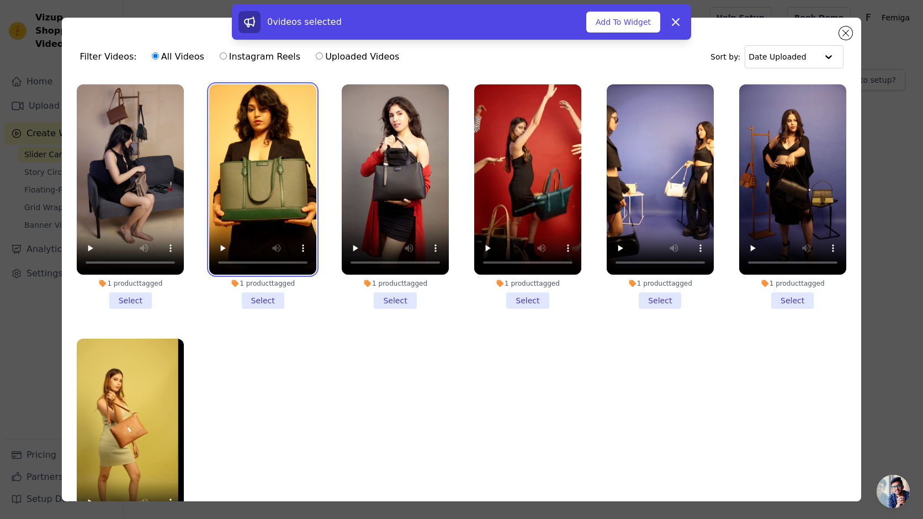
click at [248, 136] on video at bounding box center [262, 179] width 107 height 190
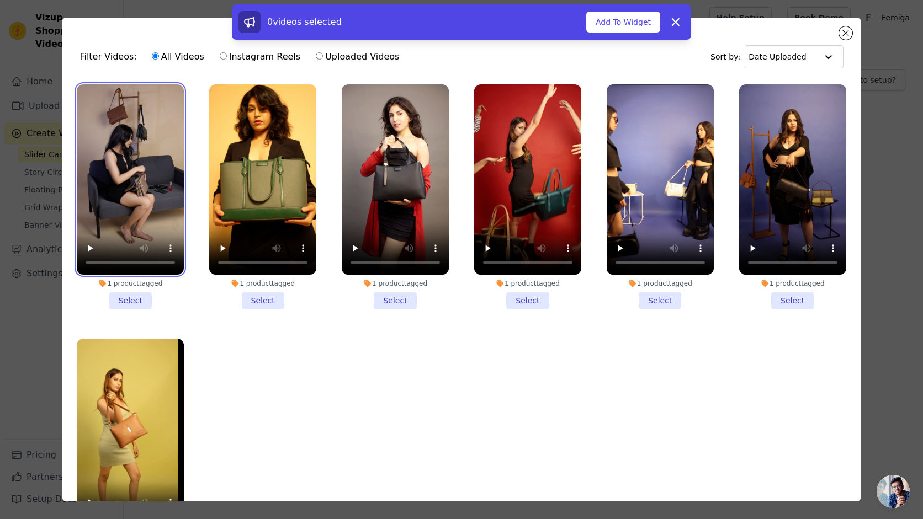
click at [165, 134] on video at bounding box center [130, 179] width 107 height 190
click at [623, 23] on button "Add To Widget" at bounding box center [623, 22] width 74 height 21
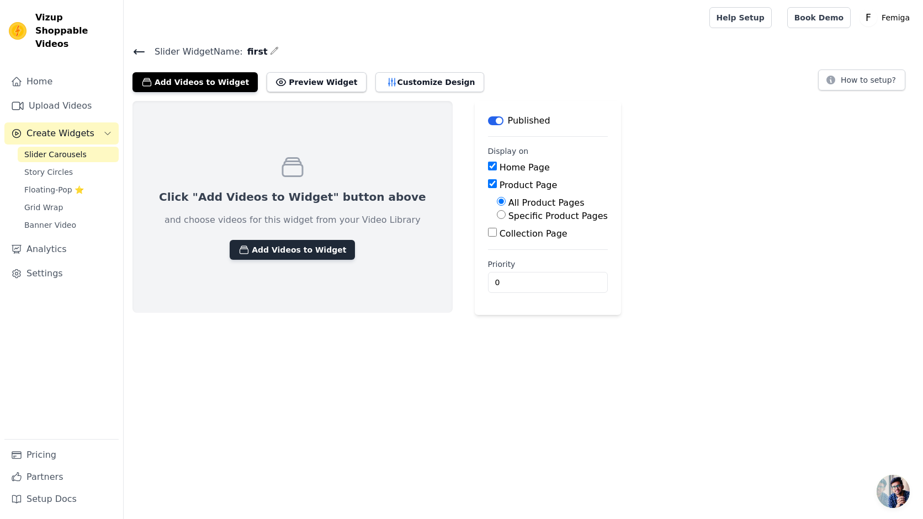
click at [297, 249] on button "Add Videos to Widget" at bounding box center [292, 250] width 125 height 20
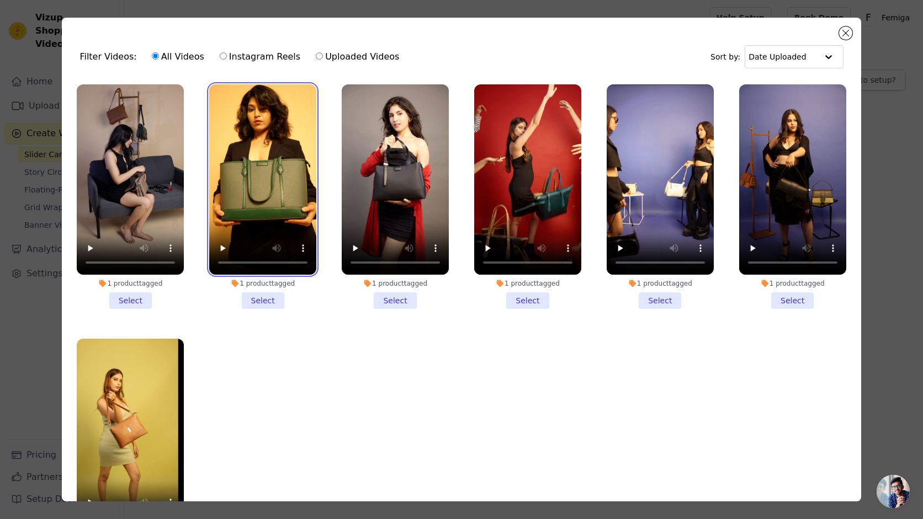
click at [282, 166] on video at bounding box center [262, 179] width 107 height 190
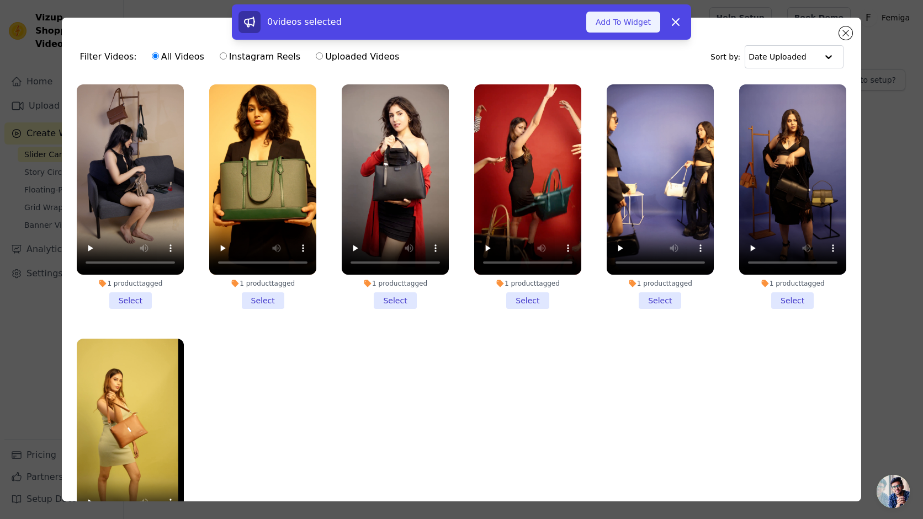
click at [631, 26] on button "Add To Widget" at bounding box center [623, 22] width 74 height 21
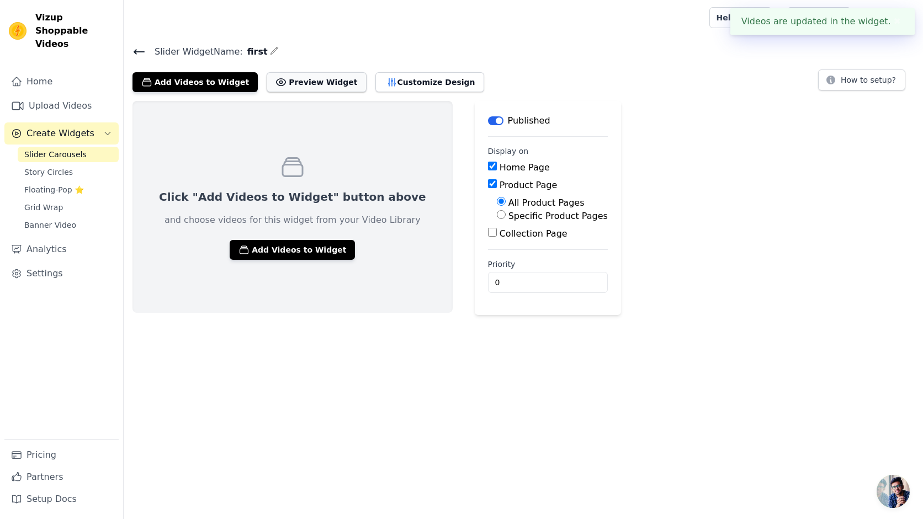
click at [309, 85] on button "Preview Widget" at bounding box center [316, 82] width 99 height 20
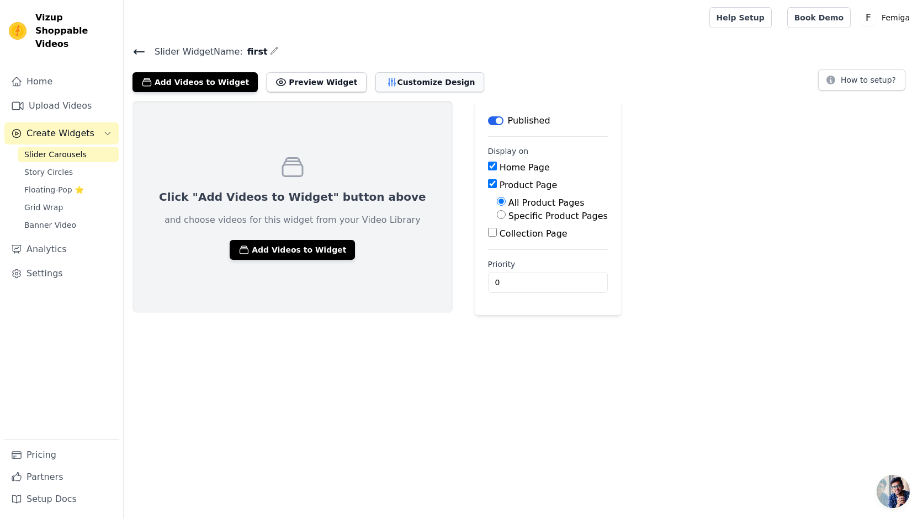
click at [397, 83] on button "Customize Design" at bounding box center [429, 82] width 109 height 20
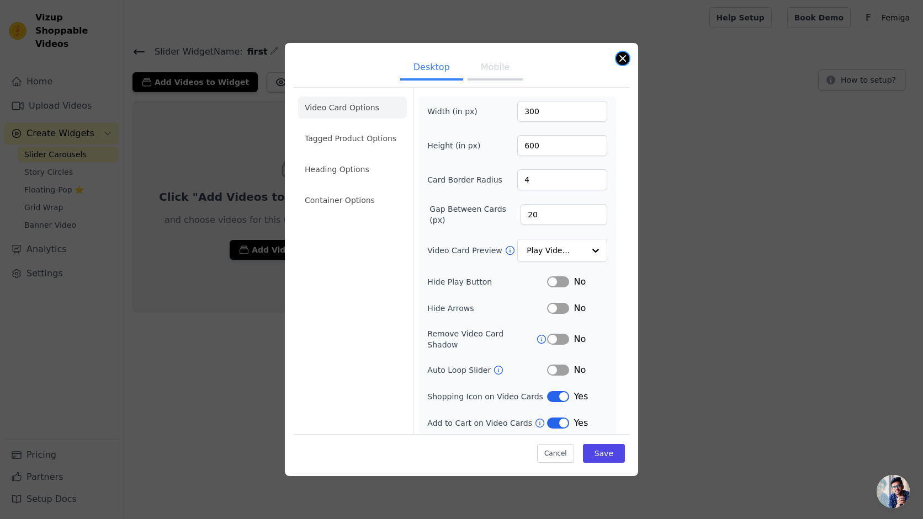
click at [624, 60] on button "Close modal" at bounding box center [622, 58] width 13 height 13
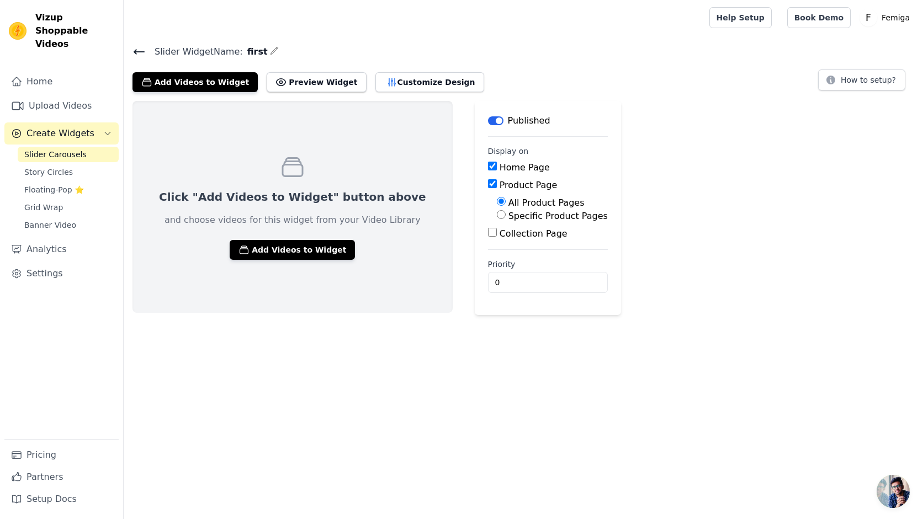
click at [62, 149] on span "Slider Carousels" at bounding box center [55, 154] width 62 height 11
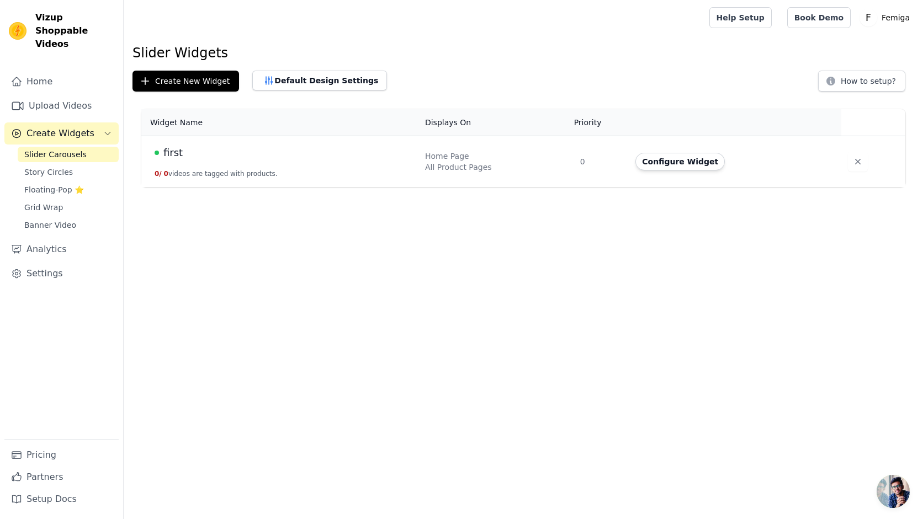
click at [213, 174] on button "0 / 0 videos are tagged with products." at bounding box center [216, 173] width 123 height 9
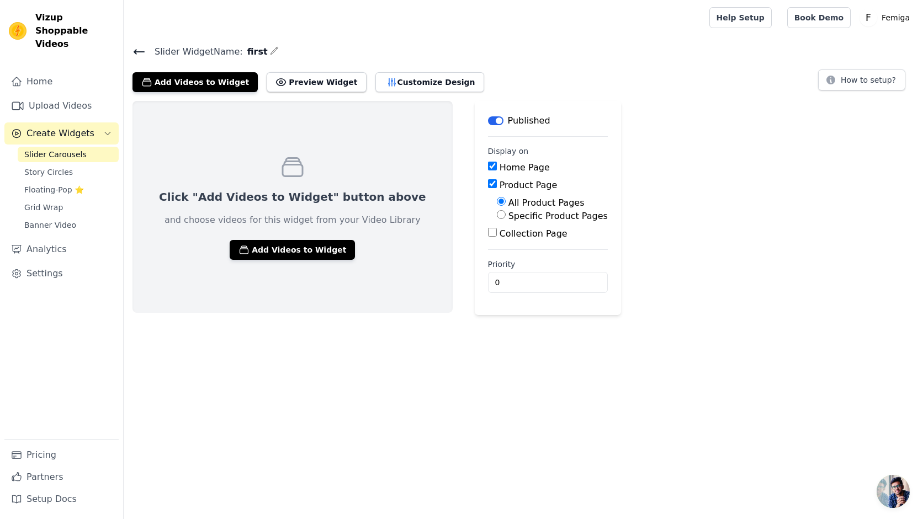
click at [143, 51] on icon at bounding box center [139, 52] width 10 height 4
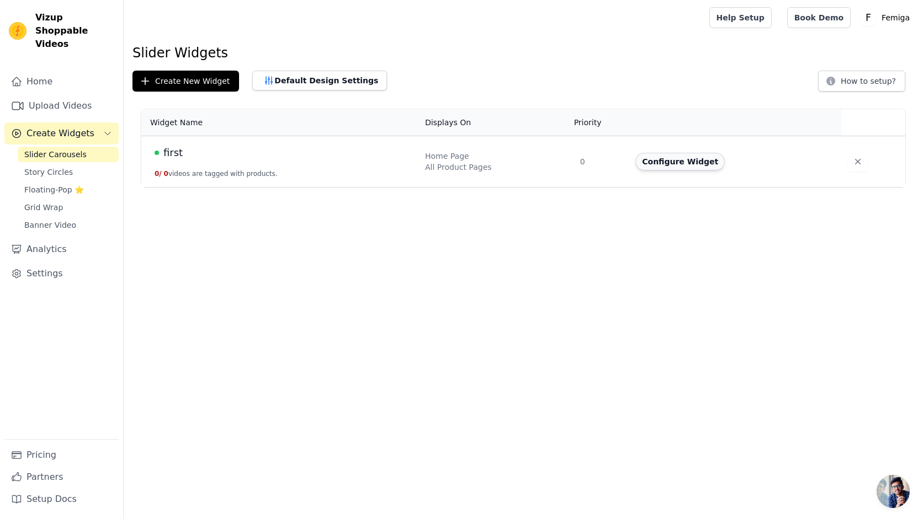
click at [684, 164] on button "Configure Widget" at bounding box center [679, 162] width 89 height 18
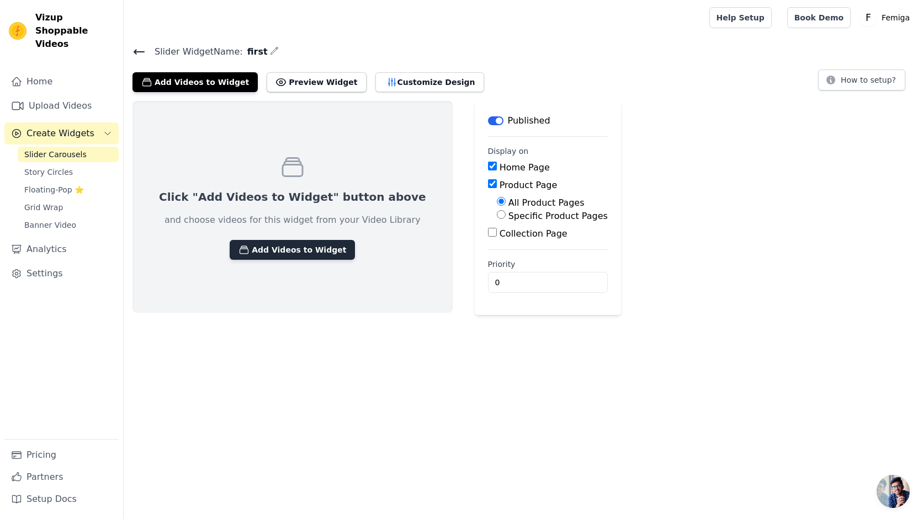
click at [319, 248] on button "Add Videos to Widget" at bounding box center [292, 250] width 125 height 20
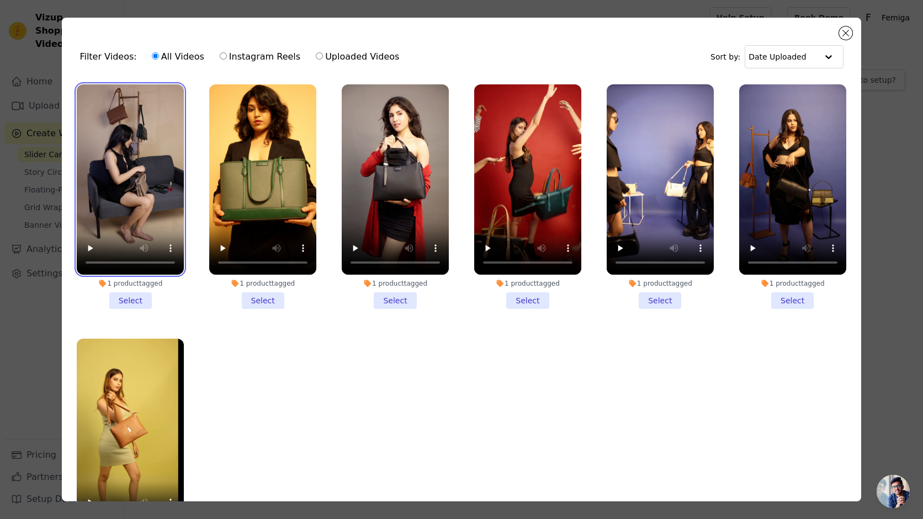
click at [91, 102] on video at bounding box center [130, 179] width 107 height 190
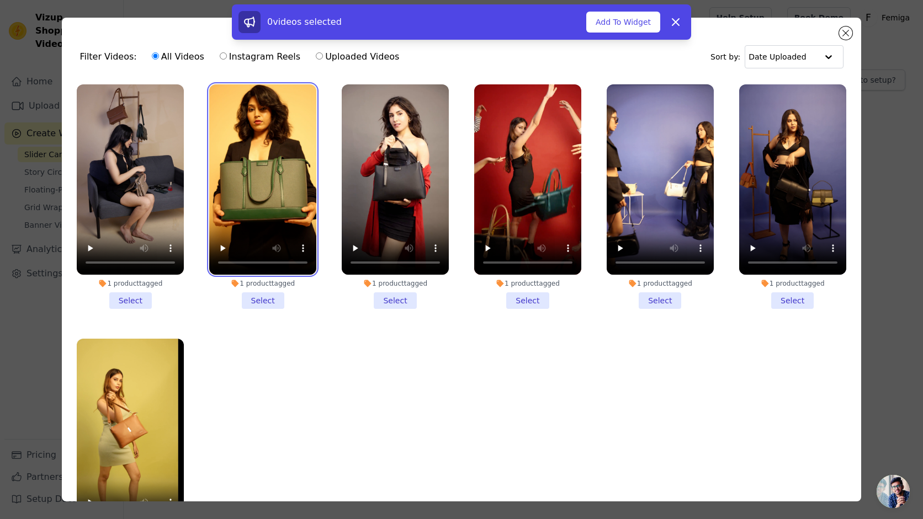
click at [238, 128] on video at bounding box center [262, 179] width 107 height 190
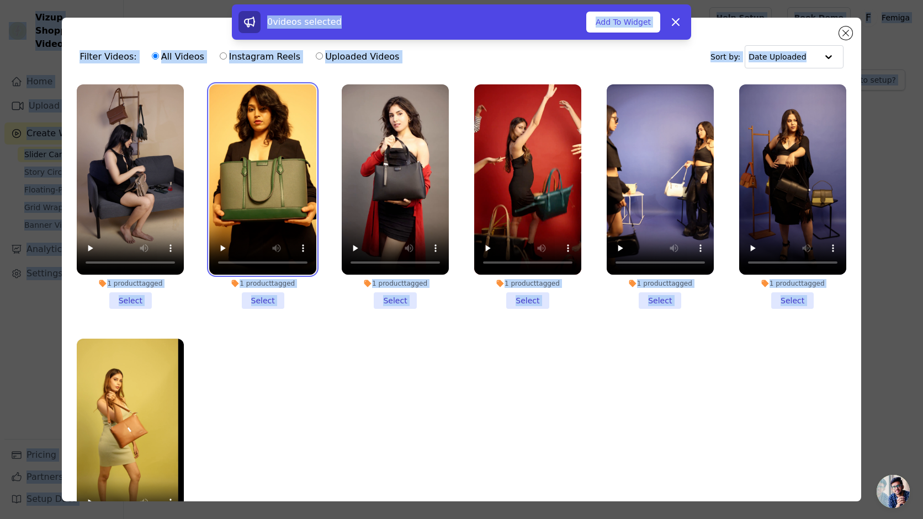
click at [238, 128] on video at bounding box center [262, 179] width 107 height 190
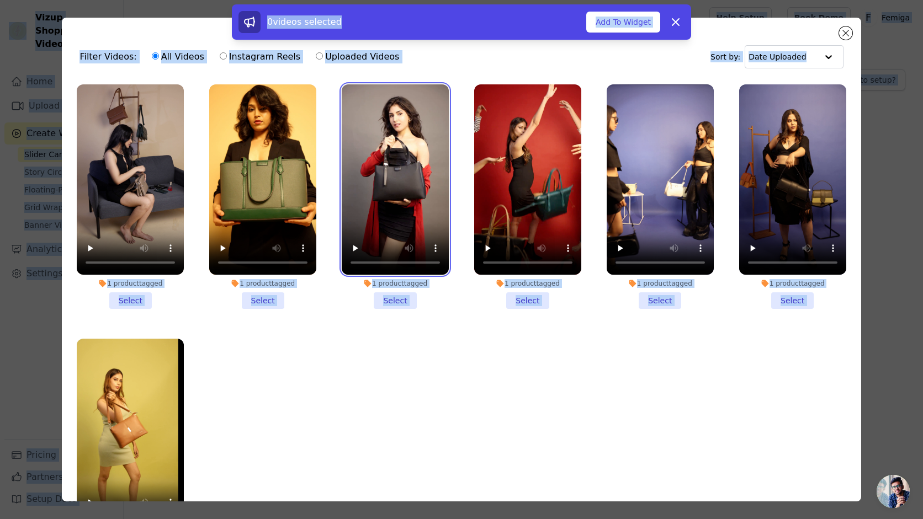
click at [373, 124] on video at bounding box center [395, 179] width 107 height 190
click at [678, 27] on icon at bounding box center [675, 21] width 13 height 13
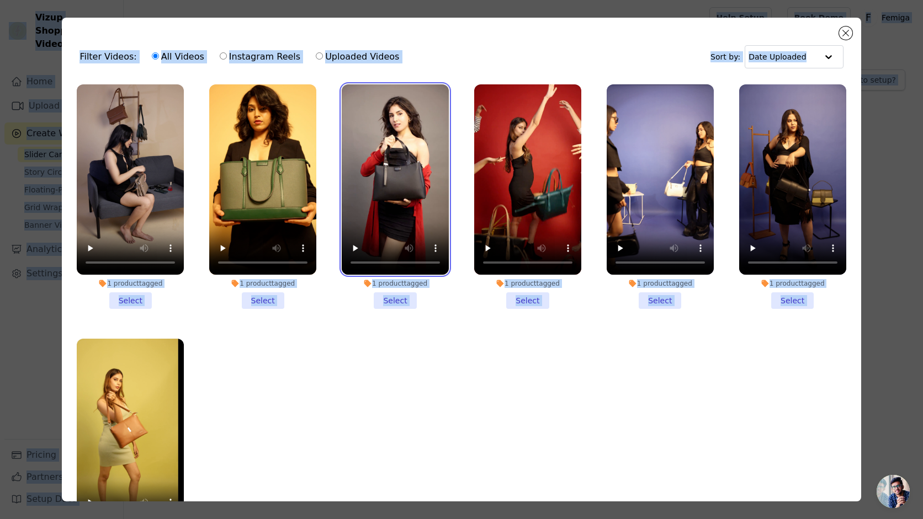
click at [401, 151] on video at bounding box center [395, 179] width 107 height 190
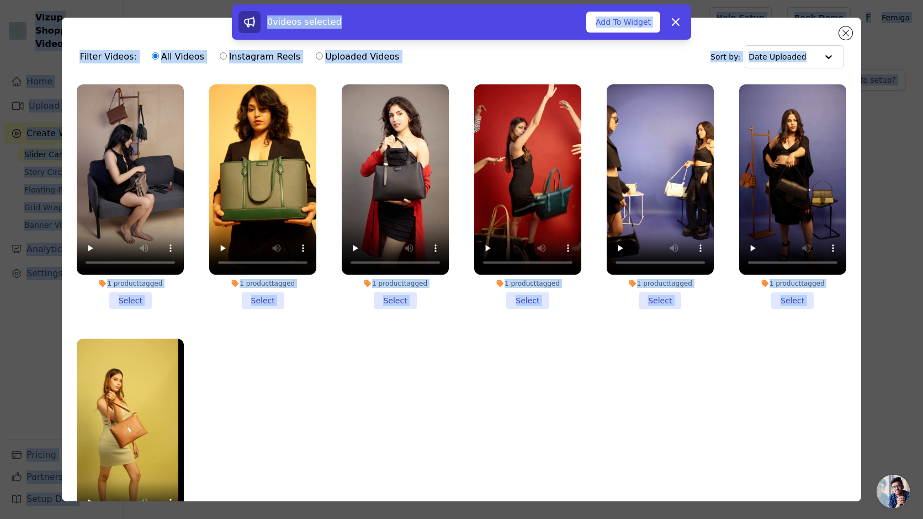
click at [459, 402] on ul "1 product tagged Select 1 product tagged Select 1 product tagged Select 1 produ…" at bounding box center [461, 320] width 781 height 484
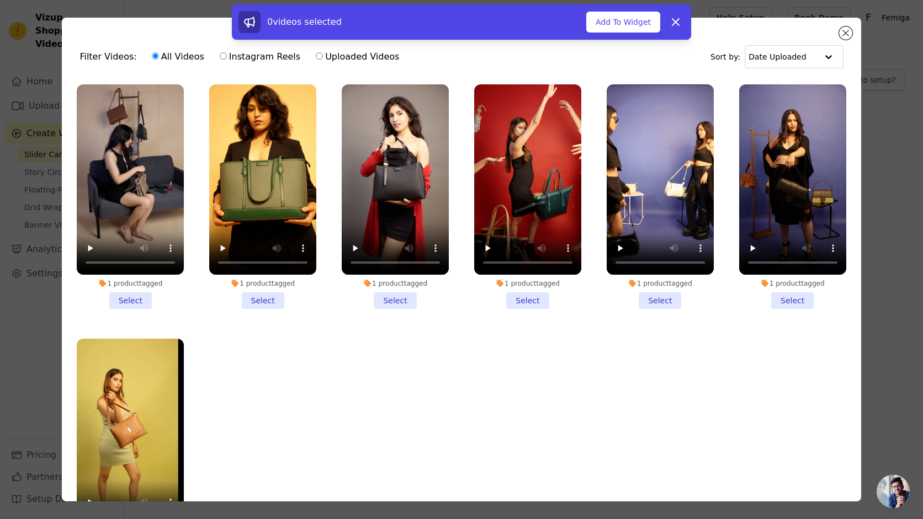
click at [415, 277] on li "1 product tagged Select" at bounding box center [395, 196] width 107 height 225
click at [0, 0] on input "1 product tagged Select" at bounding box center [0, 0] width 0 height 0
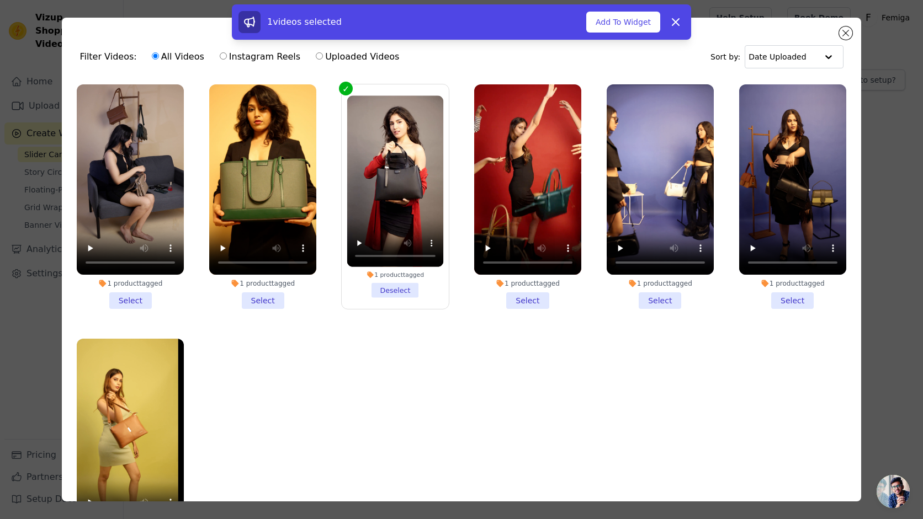
click at [278, 298] on li "1 product tagged Select" at bounding box center [262, 196] width 107 height 225
click at [0, 0] on input "1 product tagged Select" at bounding box center [0, 0] width 0 height 0
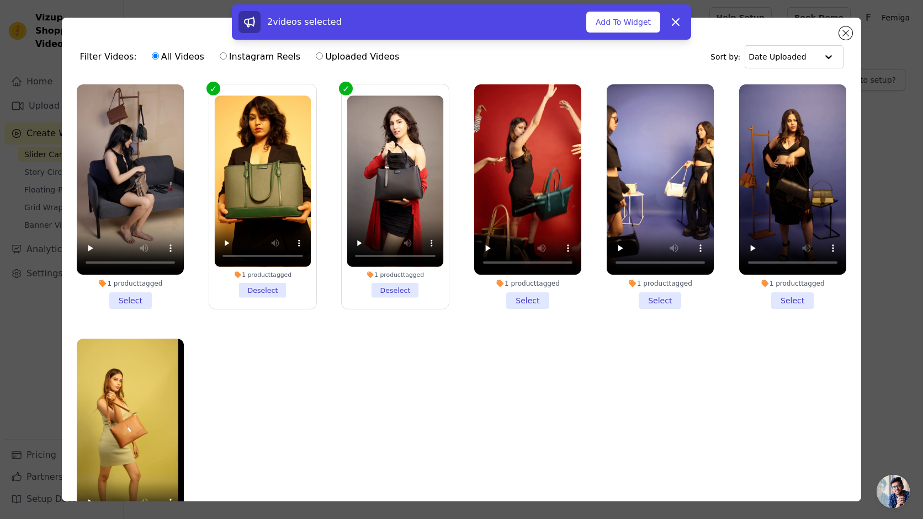
click at [137, 296] on li "1 product tagged Select" at bounding box center [130, 196] width 107 height 225
click at [0, 0] on input "1 product tagged Select" at bounding box center [0, 0] width 0 height 0
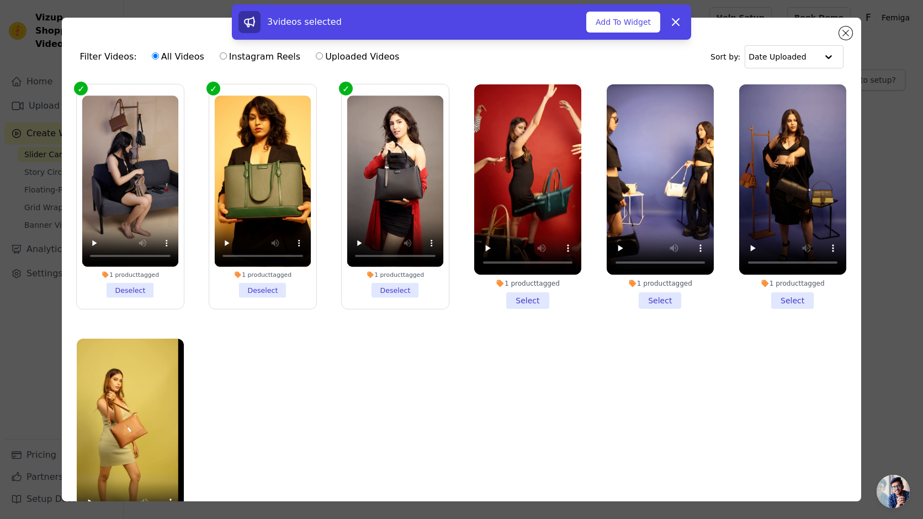
click at [535, 302] on li "1 product tagged Select" at bounding box center [527, 196] width 107 height 225
click at [0, 0] on input "1 product tagged Select" at bounding box center [0, 0] width 0 height 0
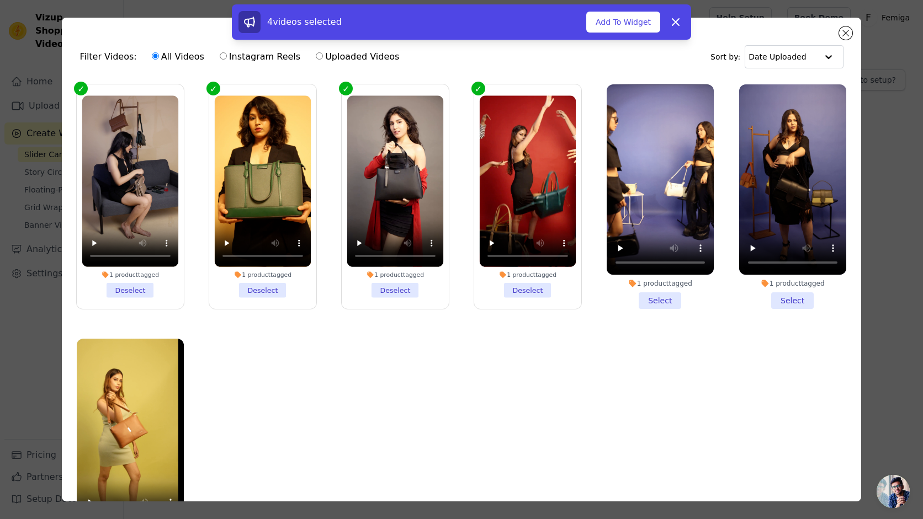
click at [670, 307] on li "1 product tagged Select" at bounding box center [660, 196] width 107 height 225
click at [0, 0] on input "1 product tagged Select" at bounding box center [0, 0] width 0 height 0
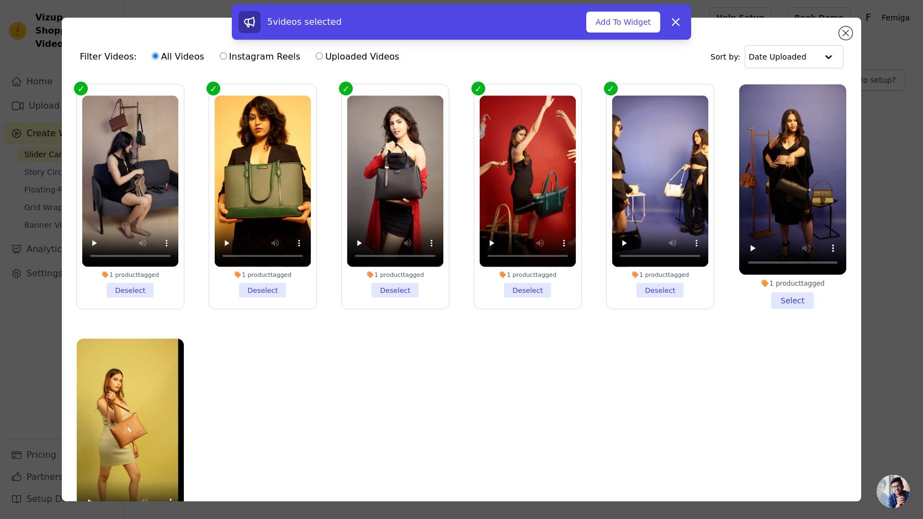
click at [797, 299] on li "1 product tagged Select" at bounding box center [792, 196] width 107 height 225
click at [0, 0] on input "1 product tagged Select" at bounding box center [0, 0] width 0 height 0
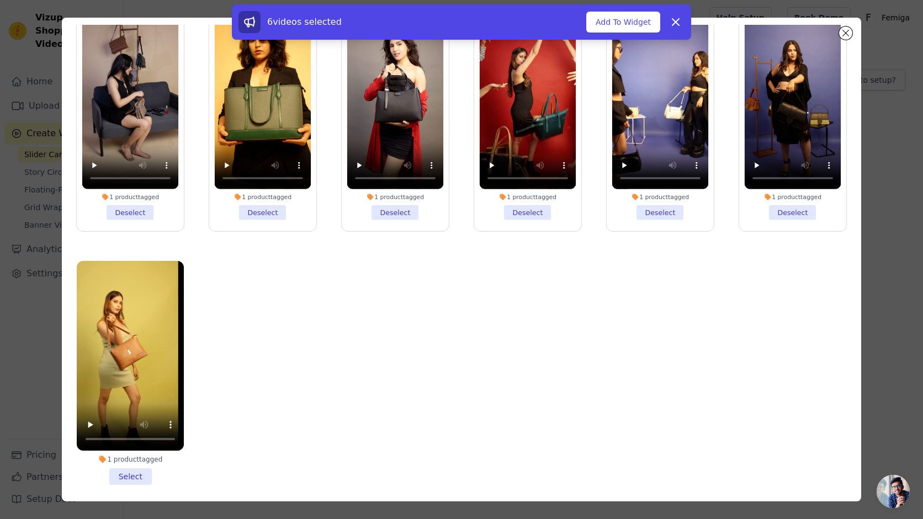
scroll to position [96, 0]
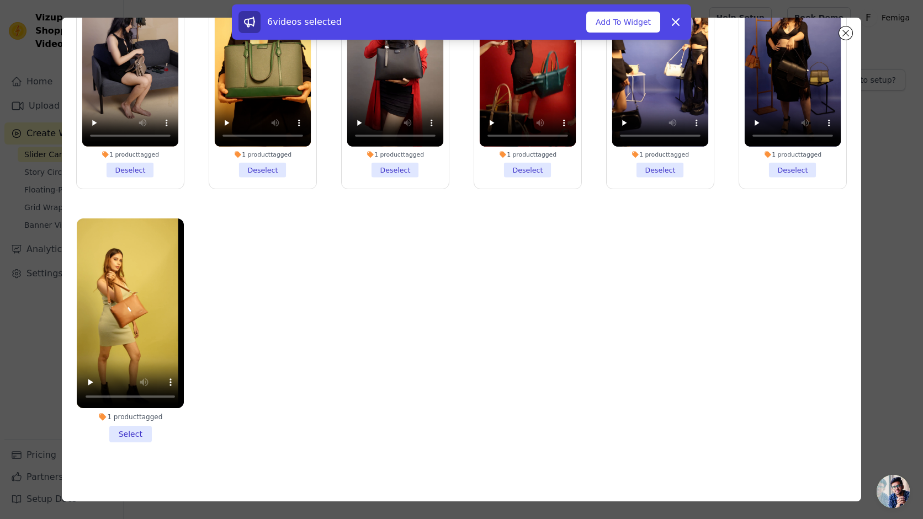
click at [132, 441] on li "1 product tagged Select" at bounding box center [130, 331] width 107 height 225
click at [0, 0] on input "1 product tagged Select" at bounding box center [0, 0] width 0 height 0
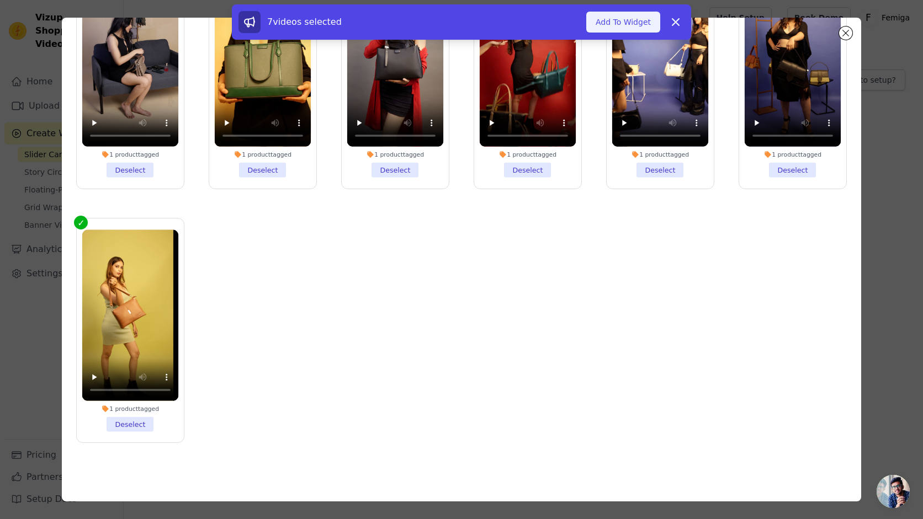
click at [627, 24] on button "Add To Widget" at bounding box center [623, 22] width 74 height 21
